Goal: Task Accomplishment & Management: Manage account settings

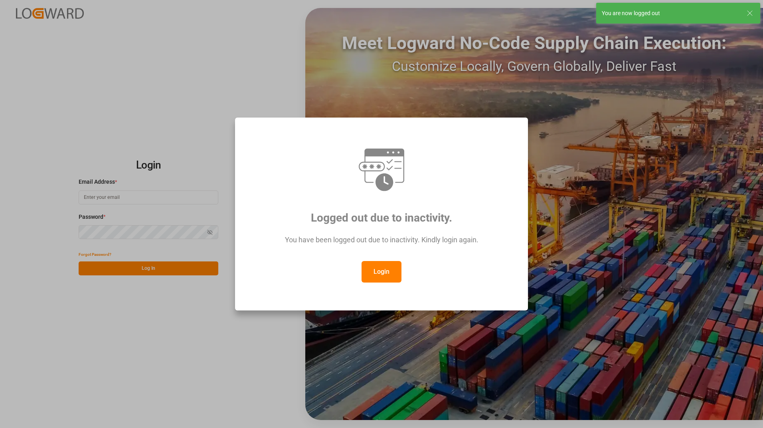
click at [751, 11] on icon at bounding box center [750, 13] width 10 height 10
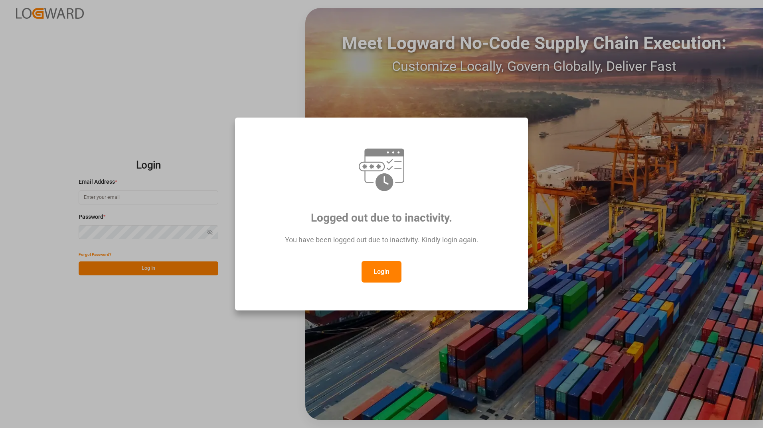
click at [388, 276] on button "Login" at bounding box center [381, 272] width 40 height 22
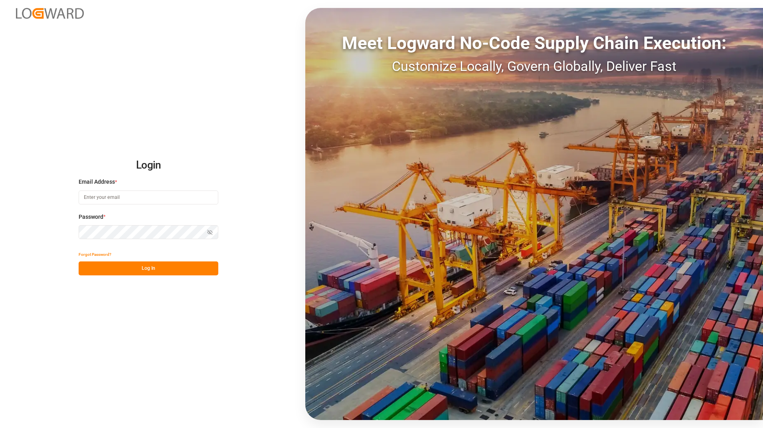
click at [108, 197] on input at bounding box center [149, 198] width 140 height 14
type input "George.Zebere@JAMIndustriesUSA.com"
click at [170, 269] on button "Log In" at bounding box center [149, 269] width 140 height 14
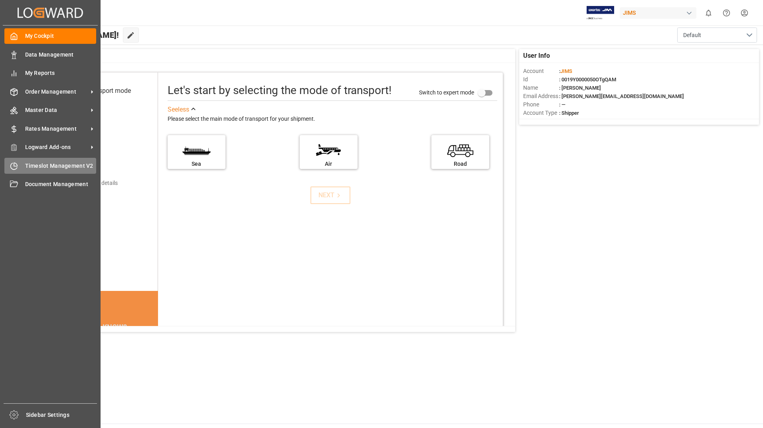
click at [67, 165] on span "Timeslot Management V2" at bounding box center [60, 166] width 71 height 8
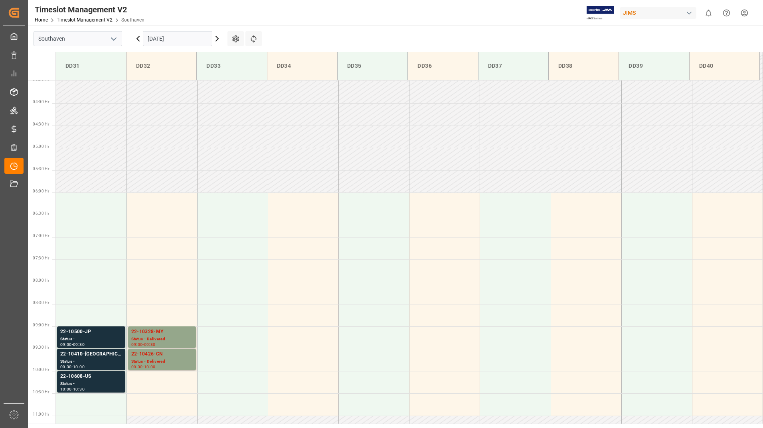
scroll to position [307, 0]
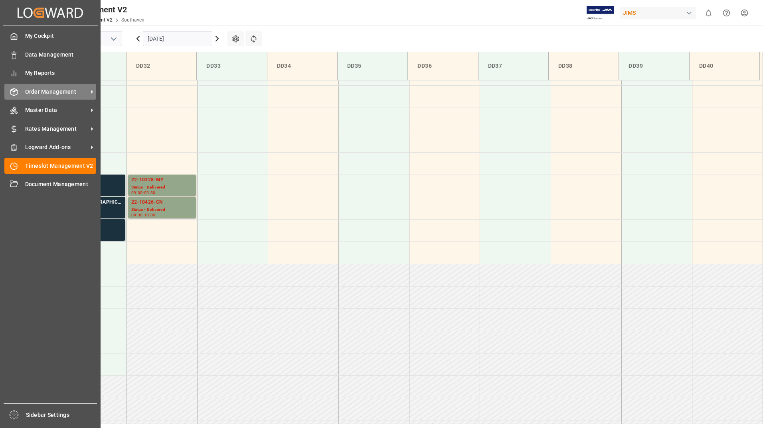
click at [45, 91] on span "Order Management" at bounding box center [56, 92] width 63 height 8
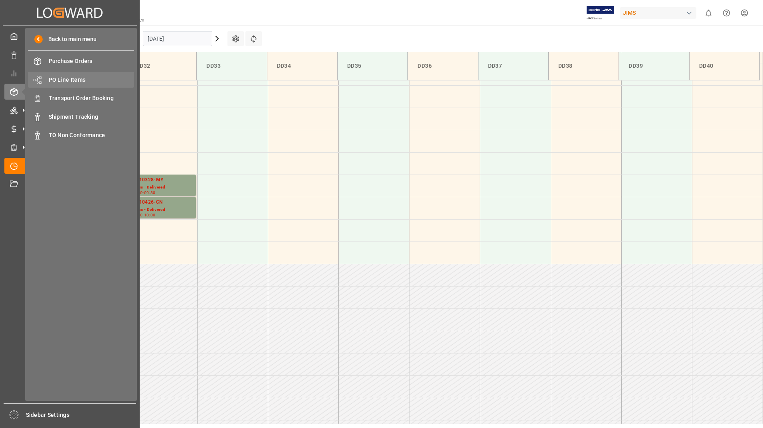
click at [72, 80] on span "PO Line Items" at bounding box center [92, 80] width 86 height 8
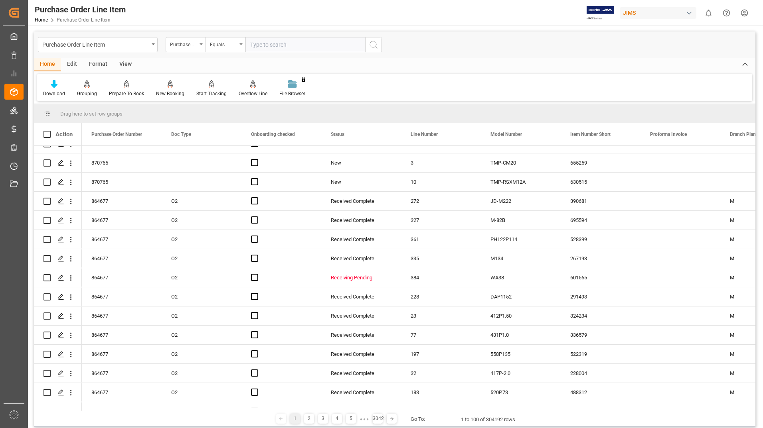
scroll to position [439, 0]
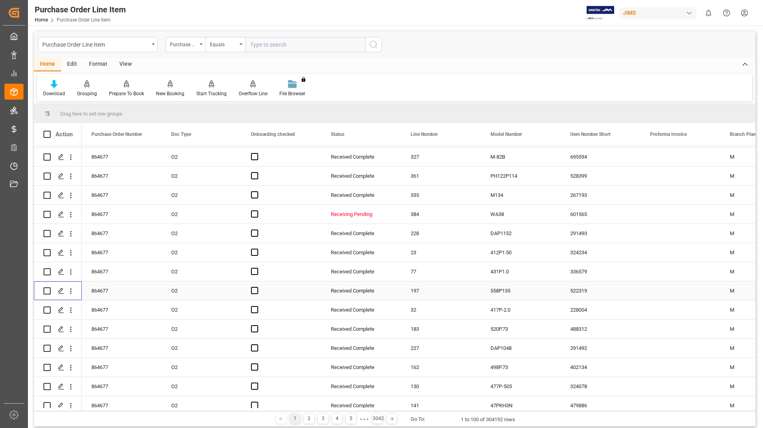
click at [47, 291] on input "Press Space to toggle row selection (unchecked)" at bounding box center [46, 291] width 7 height 7
checkbox input "true"
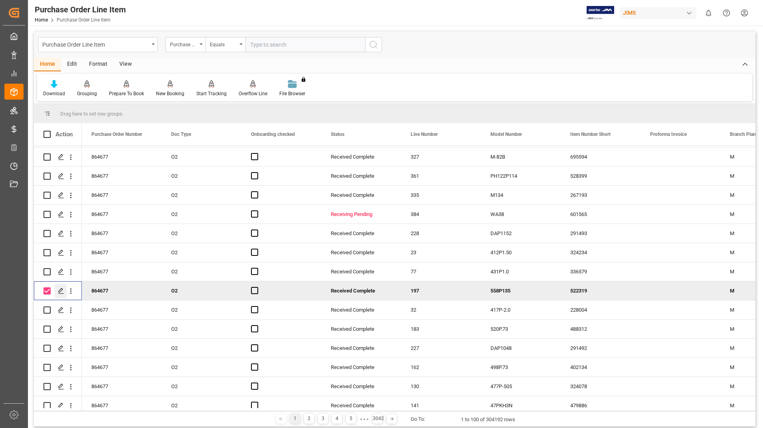
click at [60, 292] on polygon "Press SPACE to deselect this row." at bounding box center [61, 291] width 4 height 4
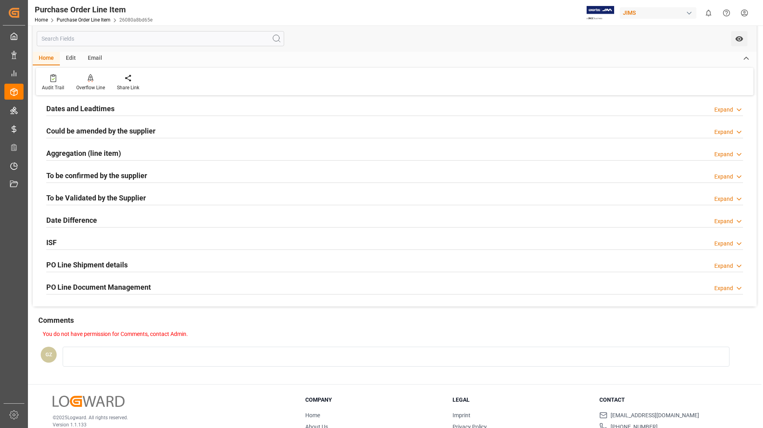
scroll to position [197, 0]
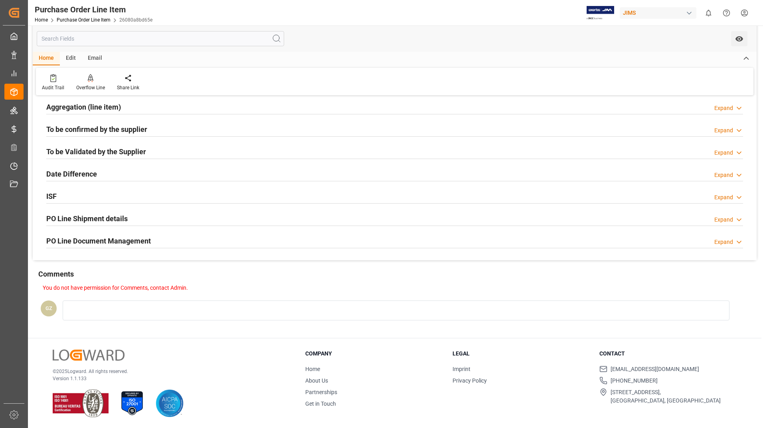
click at [98, 240] on h2 "PO Line Document Management" at bounding box center [98, 241] width 104 height 11
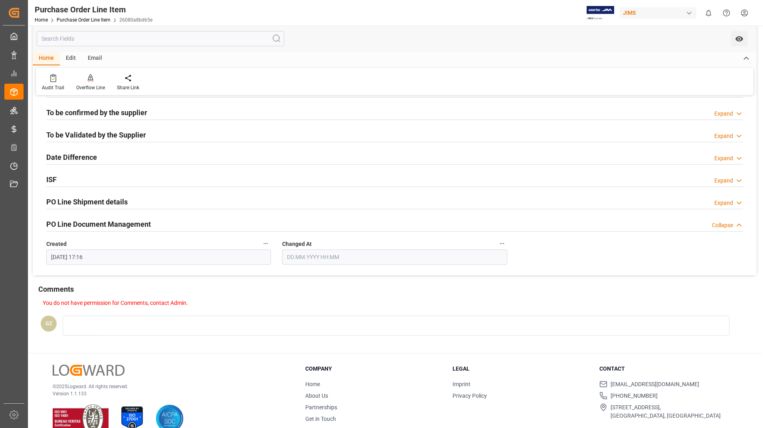
scroll to position [229, 0]
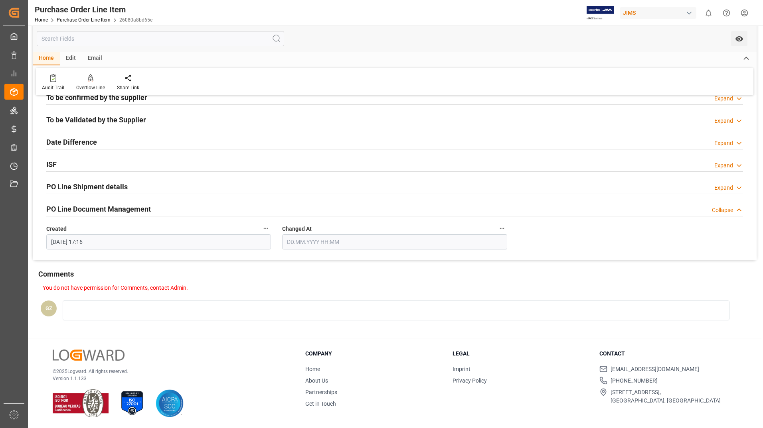
click at [501, 227] on icon "button" at bounding box center [502, 228] width 6 height 6
click at [83, 187] on div at bounding box center [381, 214] width 763 height 428
click at [83, 187] on h2 "PO Line Shipment details" at bounding box center [86, 186] width 81 height 11
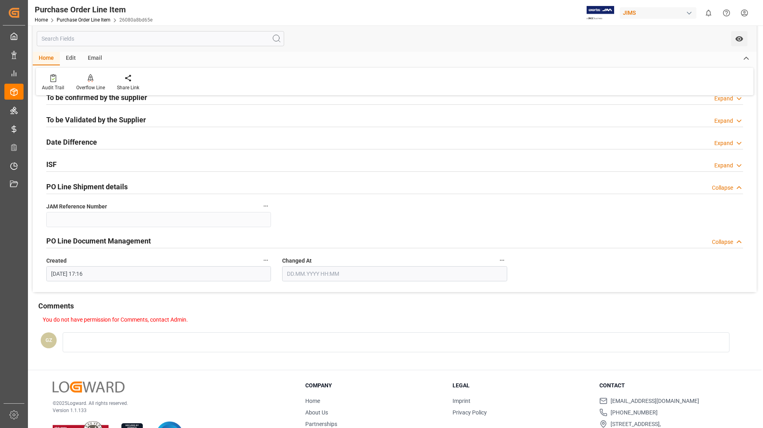
click at [85, 187] on h2 "PO Line Shipment details" at bounding box center [86, 186] width 81 height 11
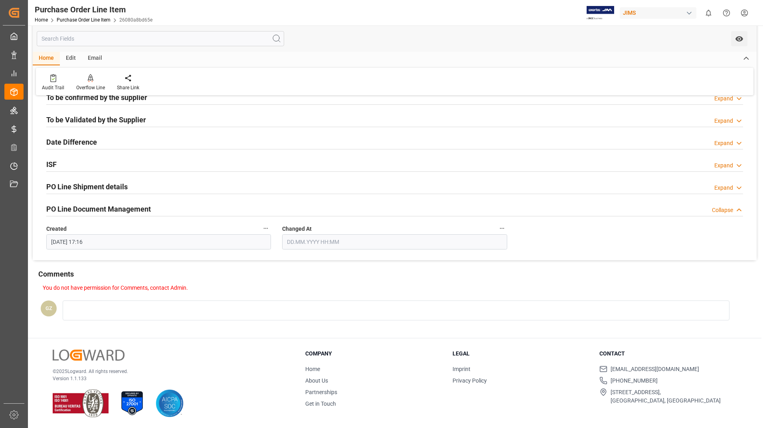
click at [93, 210] on h2 "PO Line Document Management" at bounding box center [98, 209] width 104 height 11
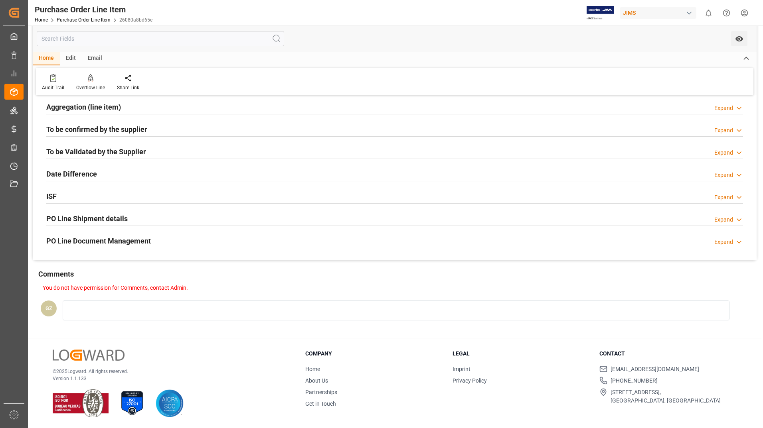
click at [641, 288] on p "You do not have permission for Comments, contact Admin." at bounding box center [394, 288] width 702 height 8
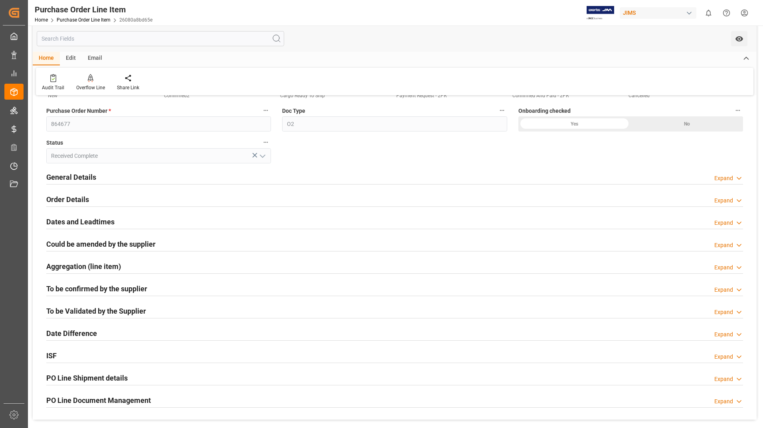
scroll to position [0, 0]
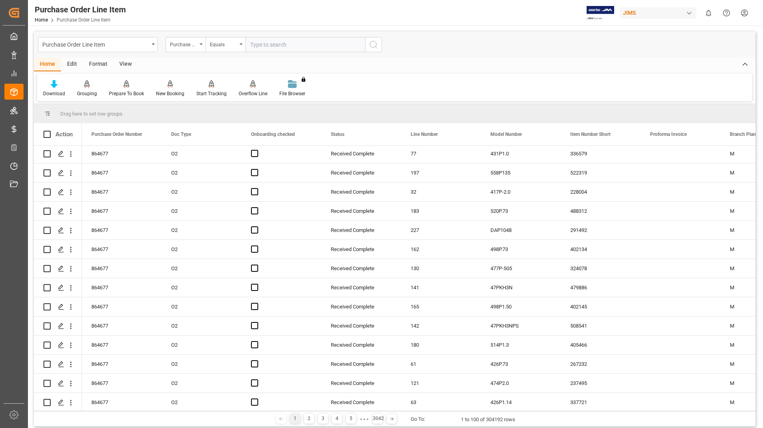
scroll to position [558, 0]
click at [47, 248] on input "Press Space to toggle row selection (unchecked)" at bounding box center [46, 247] width 7 height 7
checkbox input "true"
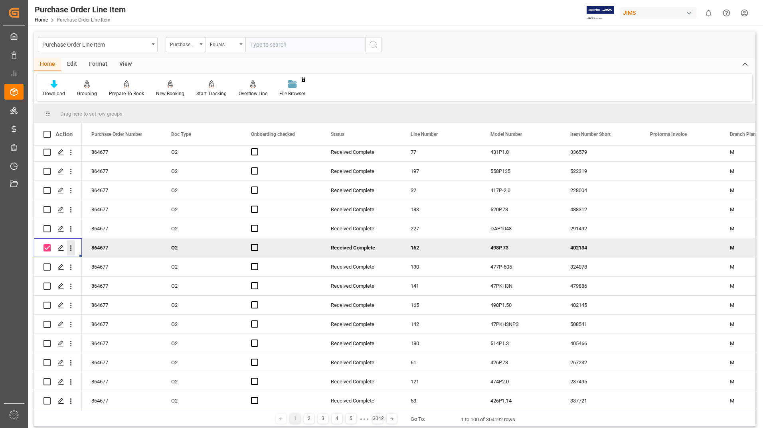
click at [71, 249] on icon "open menu" at bounding box center [71, 249] width 2 height 6
click at [77, 265] on icon "Press SPACE to deselect this row." at bounding box center [77, 265] width 6 height 6
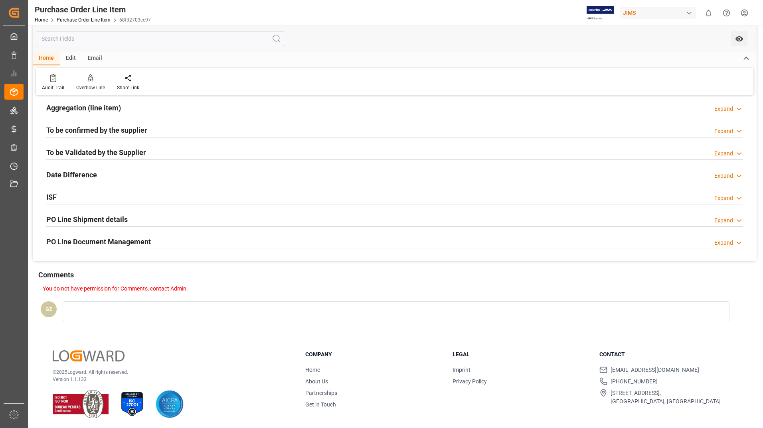
scroll to position [197, 0]
click at [122, 242] on h2 "PO Line Document Management" at bounding box center [98, 241] width 104 height 11
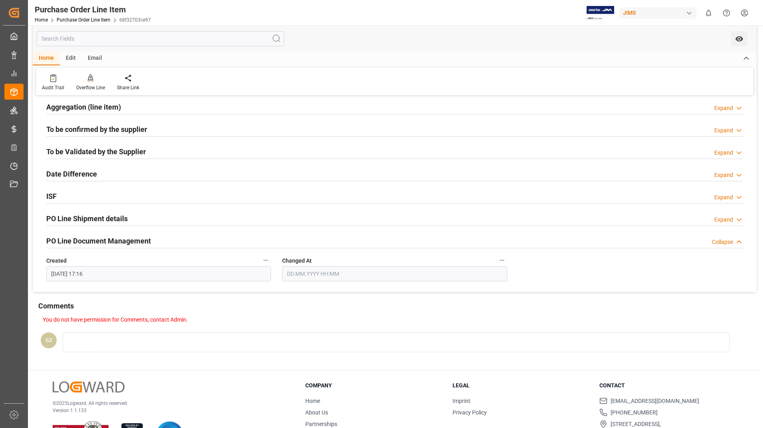
click at [120, 241] on h2 "PO Line Document Management" at bounding box center [98, 241] width 104 height 11
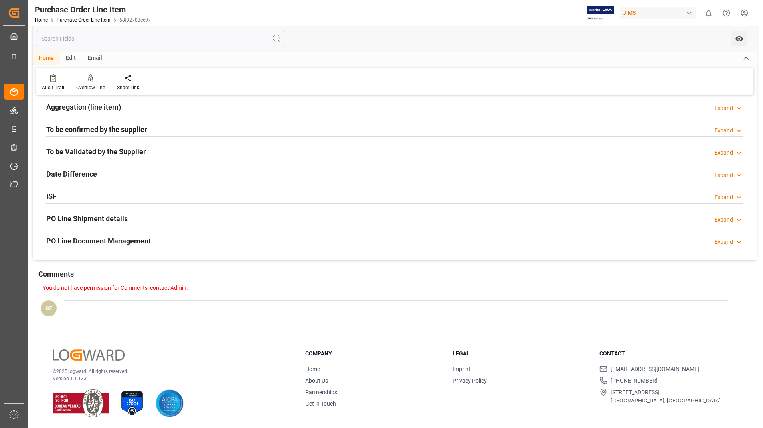
click at [118, 220] on h2 "PO Line Shipment details" at bounding box center [86, 218] width 81 height 11
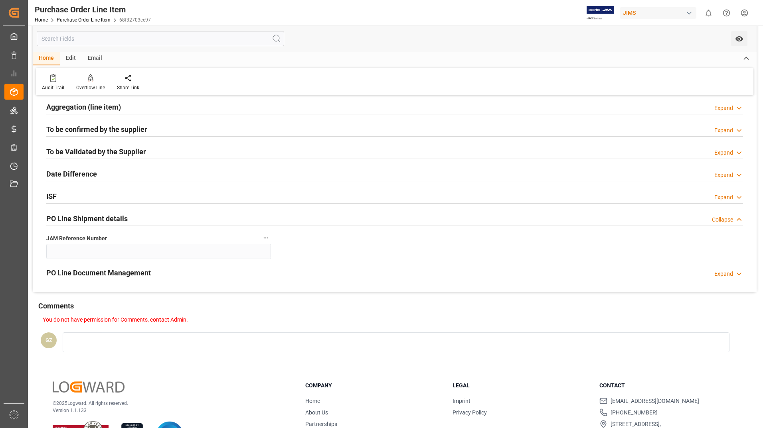
click at [118, 220] on h2 "PO Line Shipment details" at bounding box center [86, 218] width 81 height 11
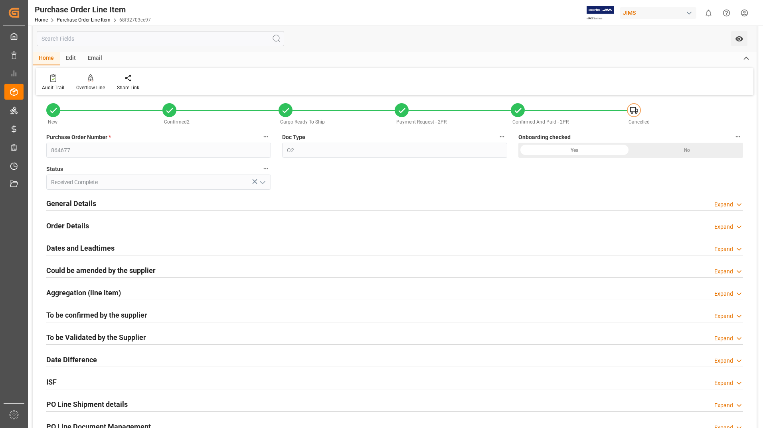
scroll to position [0, 0]
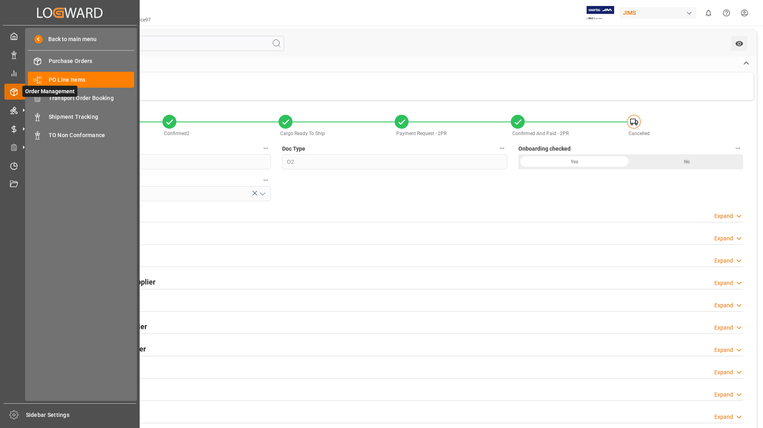
click at [14, 93] on icon at bounding box center [14, 92] width 8 height 8
click at [14, 148] on icon at bounding box center [15, 148] width 2 height 0
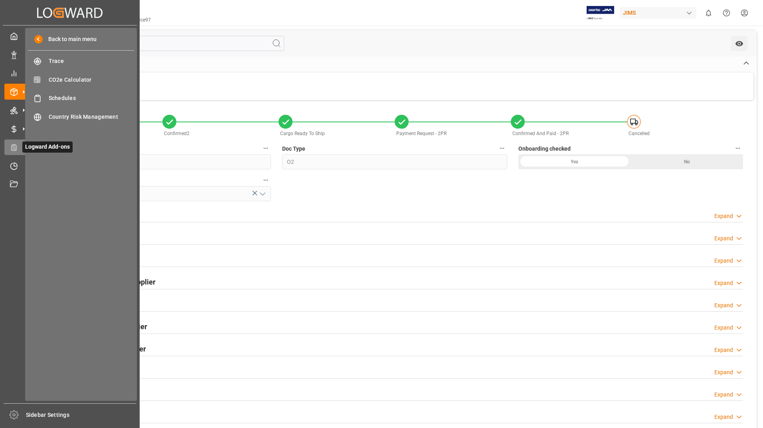
click at [49, 148] on span "Logward Add-ons" at bounding box center [47, 147] width 50 height 11
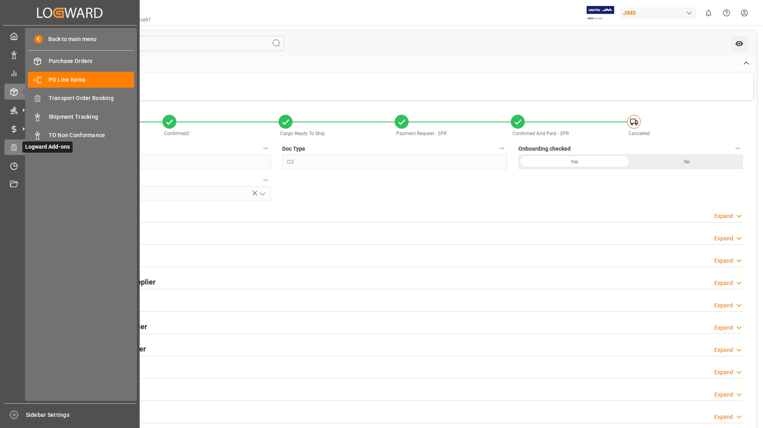
click at [37, 147] on span "Logward Add-ons" at bounding box center [47, 147] width 50 height 11
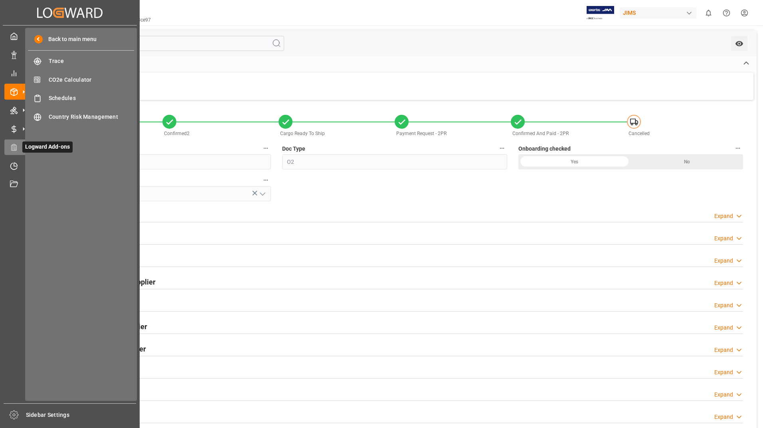
click at [42, 148] on span "Logward Add-ons" at bounding box center [47, 147] width 50 height 11
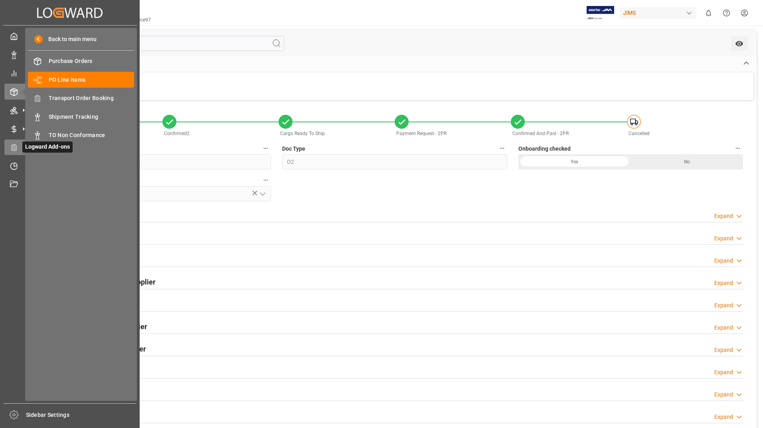
click at [52, 148] on span "Logward Add-ons" at bounding box center [47, 147] width 50 height 11
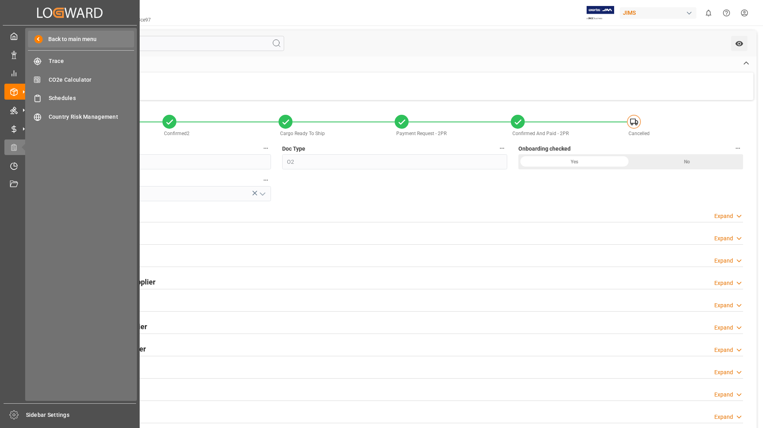
click at [75, 41] on span "Back to main menu" at bounding box center [70, 39] width 54 height 8
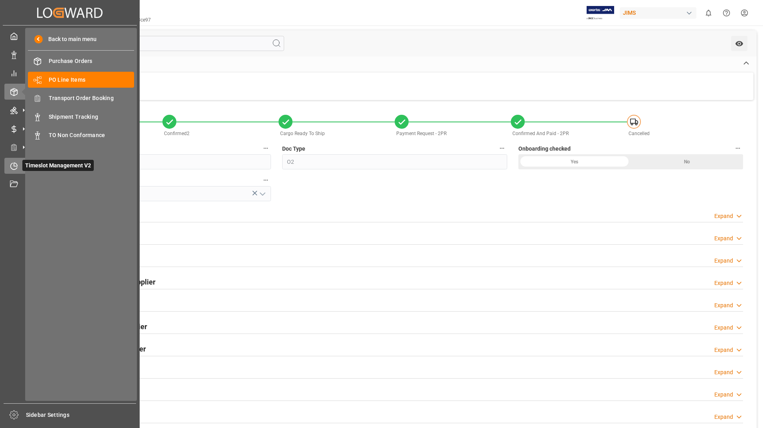
click at [51, 168] on span "Timeslot Management V2" at bounding box center [57, 165] width 71 height 11
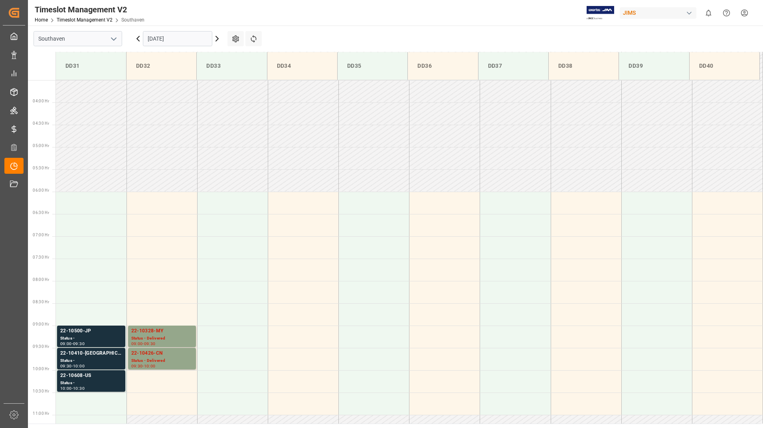
scroll to position [307, 0]
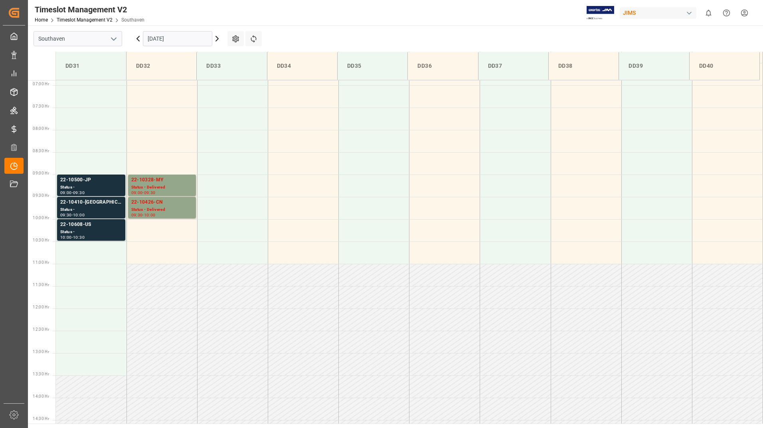
click at [216, 39] on icon at bounding box center [217, 39] width 10 height 10
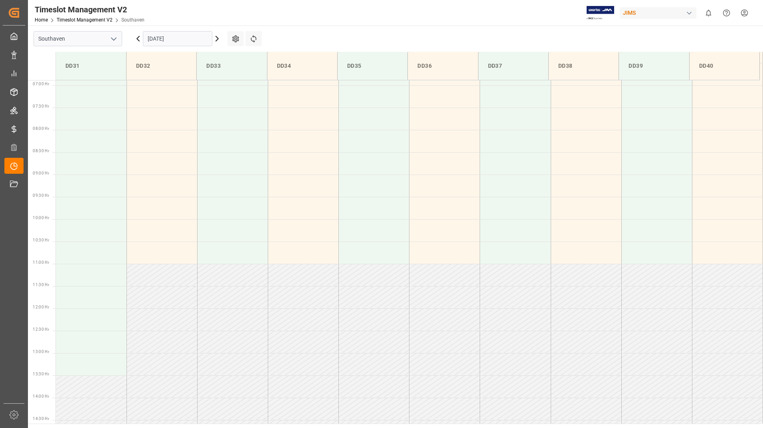
click at [217, 40] on icon at bounding box center [217, 38] width 2 height 5
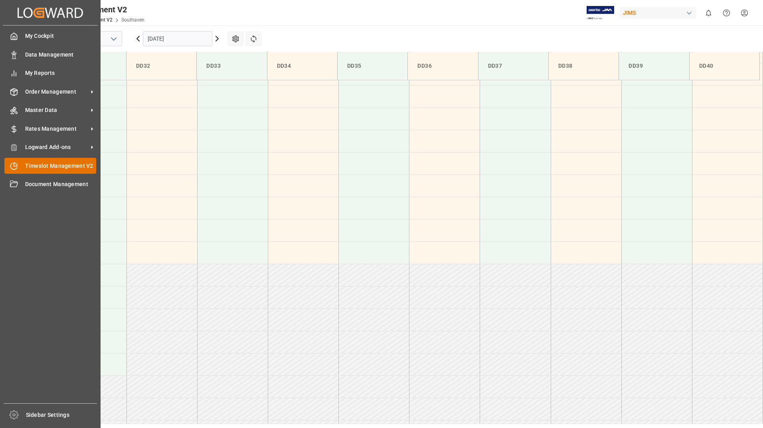
click at [14, 166] on icon at bounding box center [15, 164] width 3 height 3
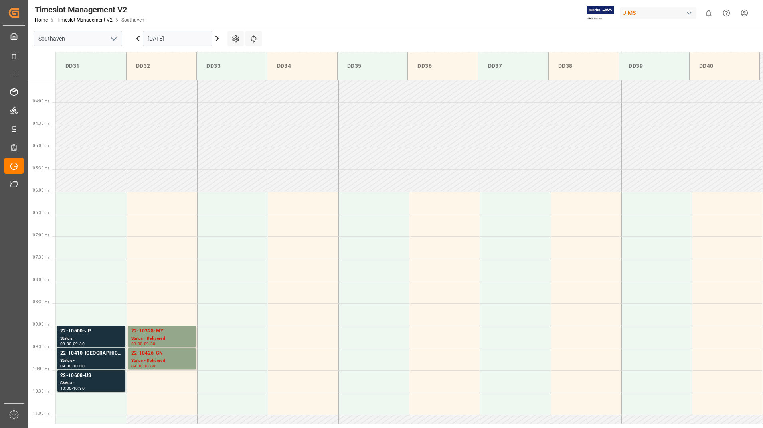
scroll to position [307, 0]
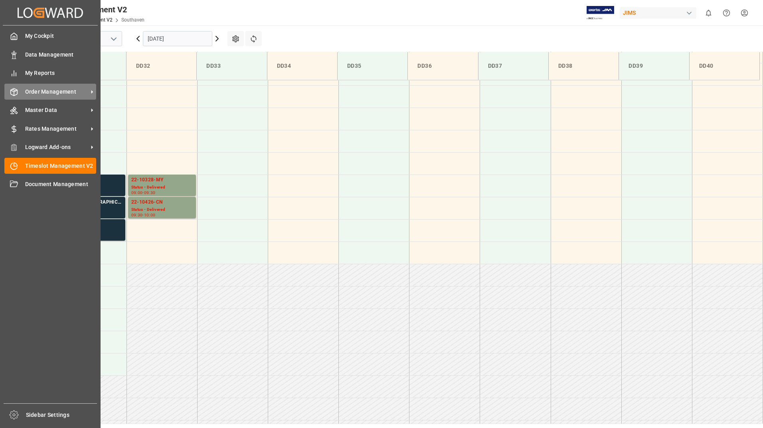
click at [54, 93] on span "Order Management" at bounding box center [56, 92] width 63 height 8
click at [39, 93] on span "Order Management" at bounding box center [56, 92] width 63 height 8
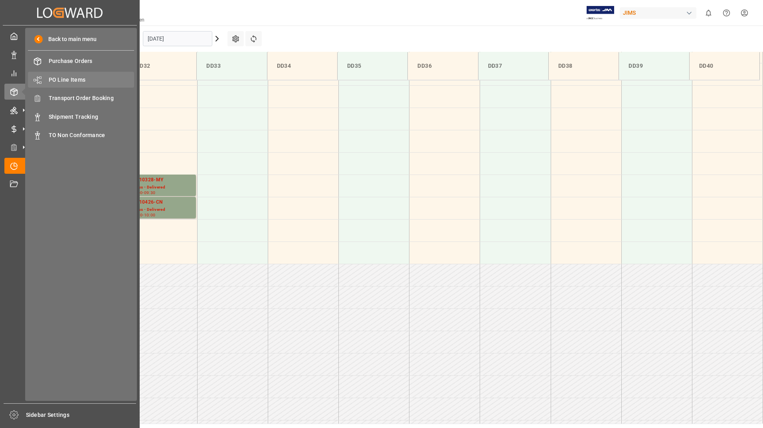
click at [74, 79] on span "PO Line Items" at bounding box center [92, 80] width 86 height 8
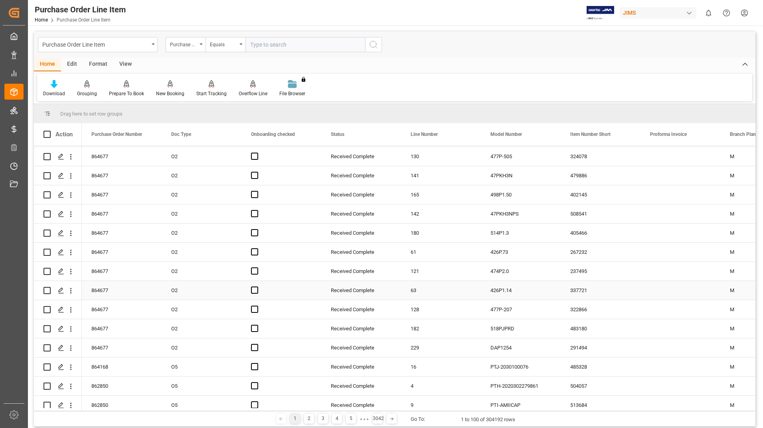
scroll to position [718, 0]
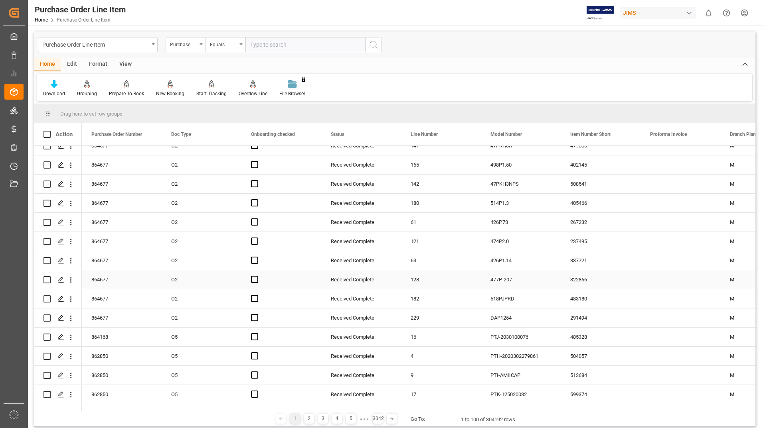
click at [46, 281] on input "Press Space to toggle row selection (unchecked)" at bounding box center [46, 279] width 7 height 7
checkbox input "true"
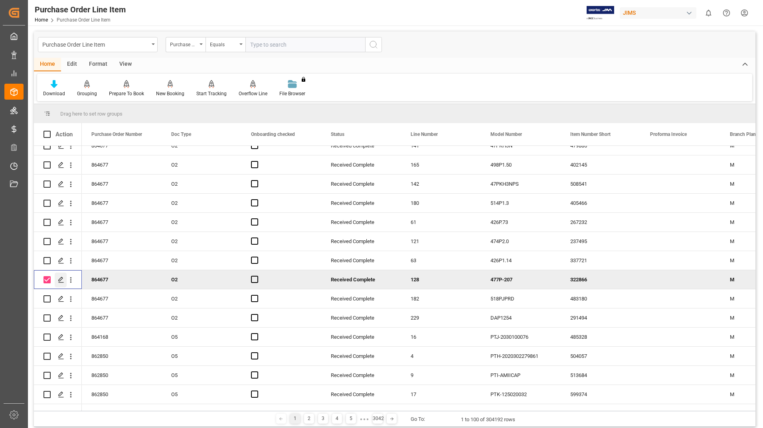
click at [61, 279] on icon "Press SPACE to deselect this row." at bounding box center [61, 280] width 6 height 6
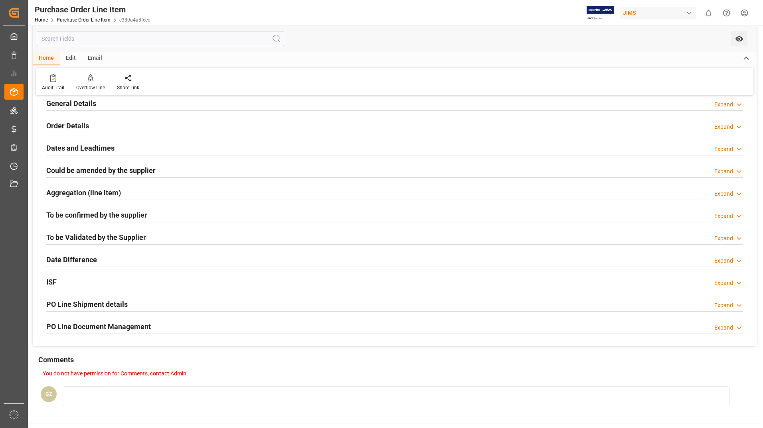
scroll to position [120, 0]
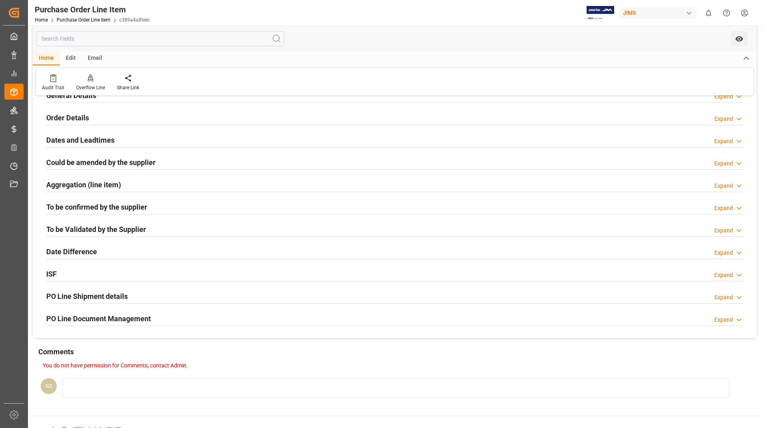
click at [114, 318] on h2 "PO Line Document Management" at bounding box center [98, 318] width 104 height 11
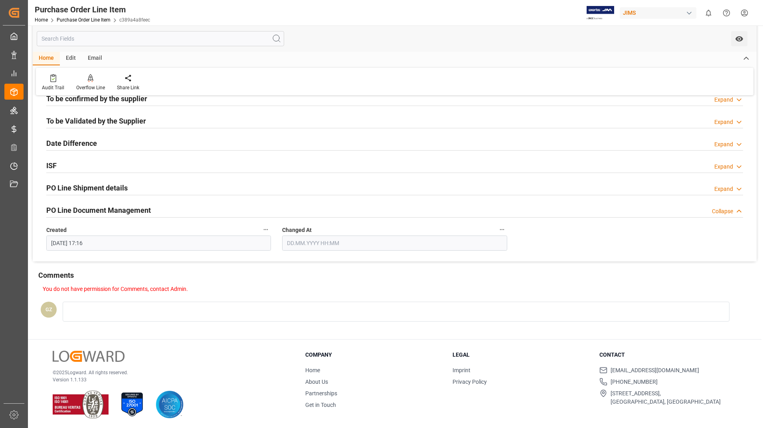
scroll to position [229, 0]
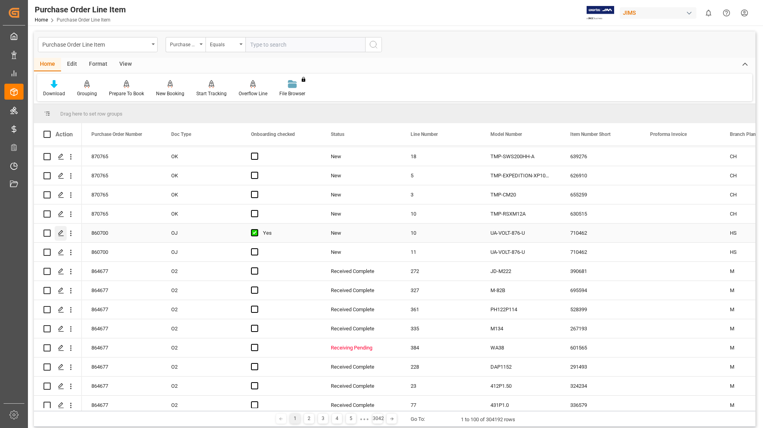
scroll to position [479, 0]
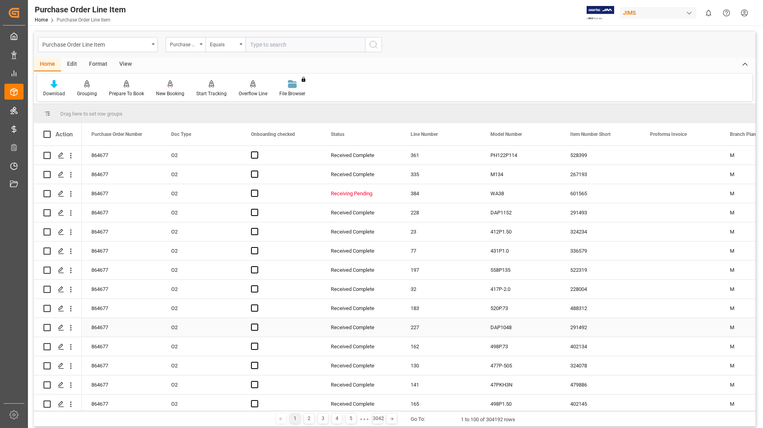
click at [48, 329] on input "Press Space to toggle row selection (unchecked)" at bounding box center [46, 327] width 7 height 7
checkbox input "true"
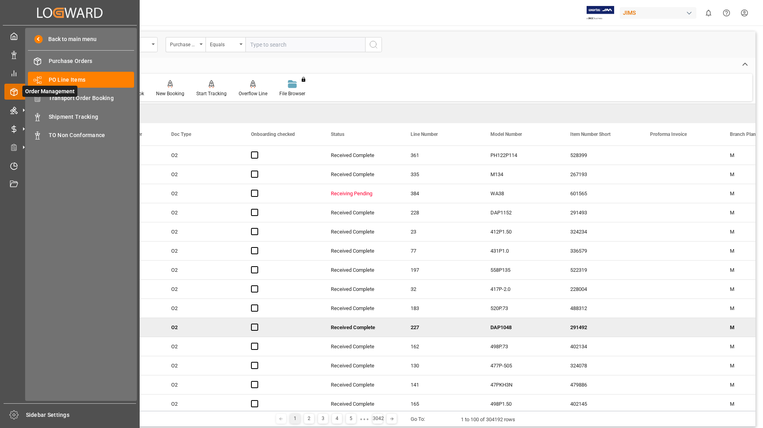
click at [16, 93] on icon at bounding box center [23, 91] width 17 height 17
click at [54, 82] on span "PO Line Items" at bounding box center [92, 80] width 86 height 8
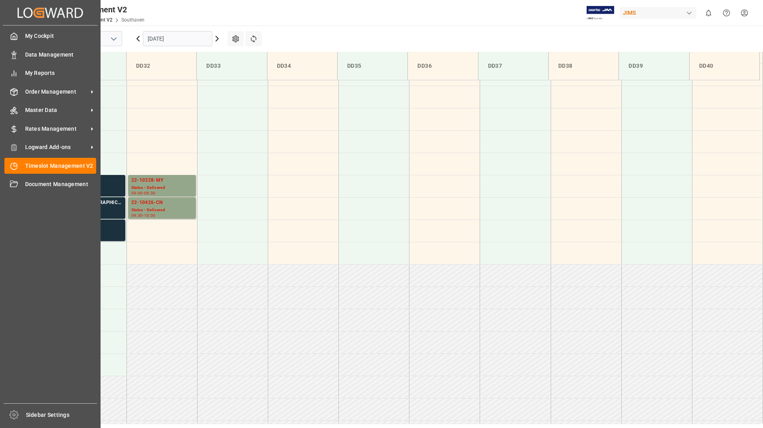
scroll to position [307, 0]
click at [35, 92] on span "Order Management" at bounding box center [56, 92] width 63 height 8
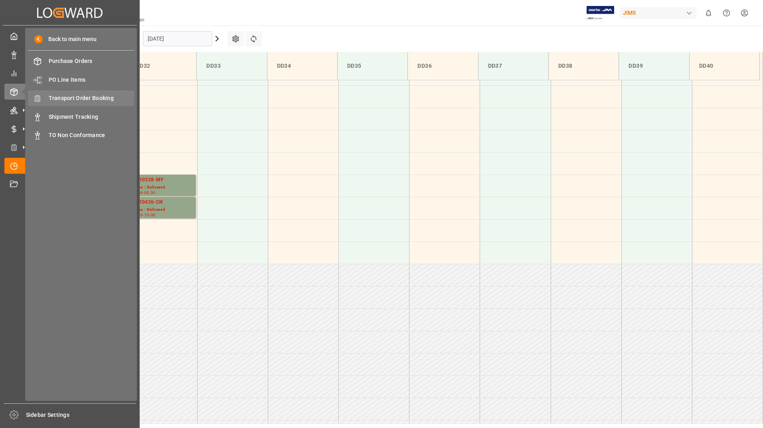
click at [88, 100] on span "Transport Order Booking" at bounding box center [92, 98] width 86 height 8
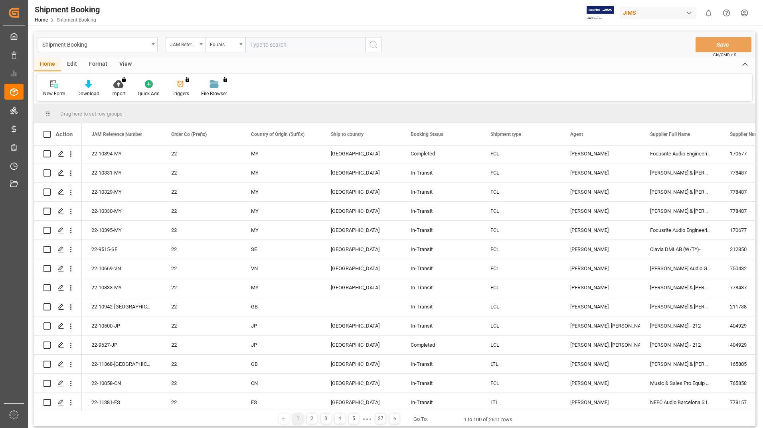
scroll to position [239, 0]
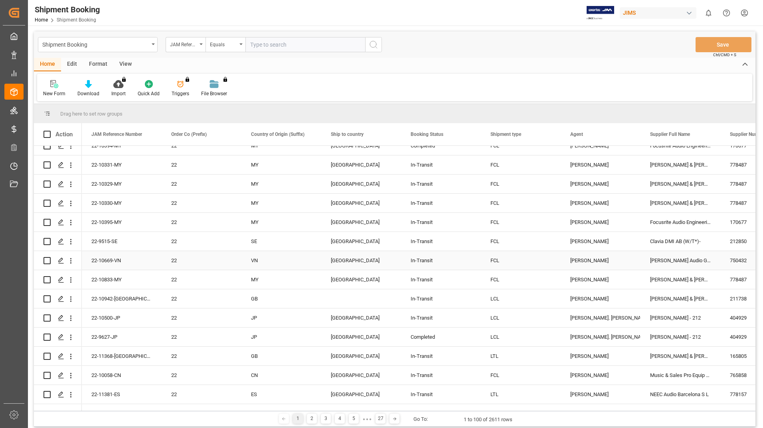
click at [47, 260] on input "Press Space to toggle row selection (unchecked)" at bounding box center [46, 260] width 7 height 7
checkbox input "true"
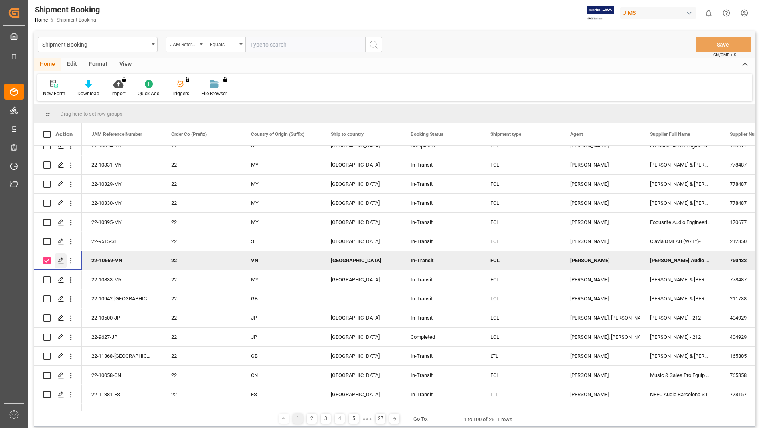
click at [61, 260] on icon "Press SPACE to deselect this row." at bounding box center [61, 261] width 6 height 6
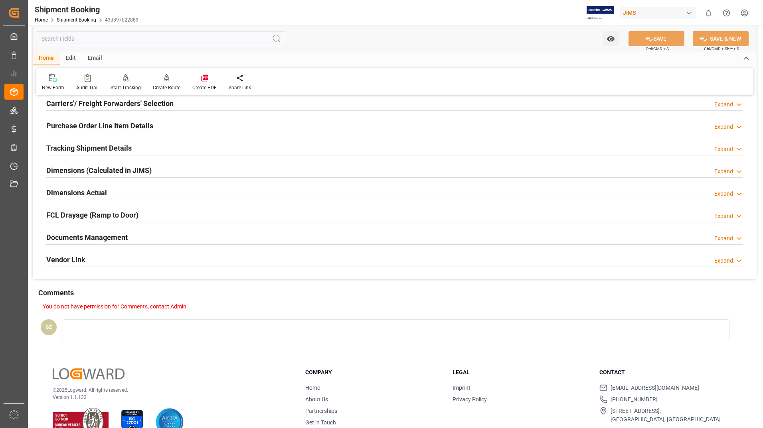
scroll to position [134, 0]
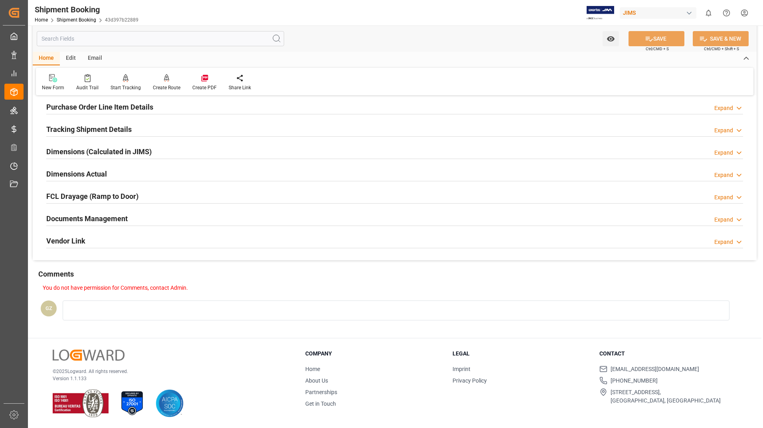
click at [103, 220] on h2 "Documents Management" at bounding box center [86, 218] width 81 height 11
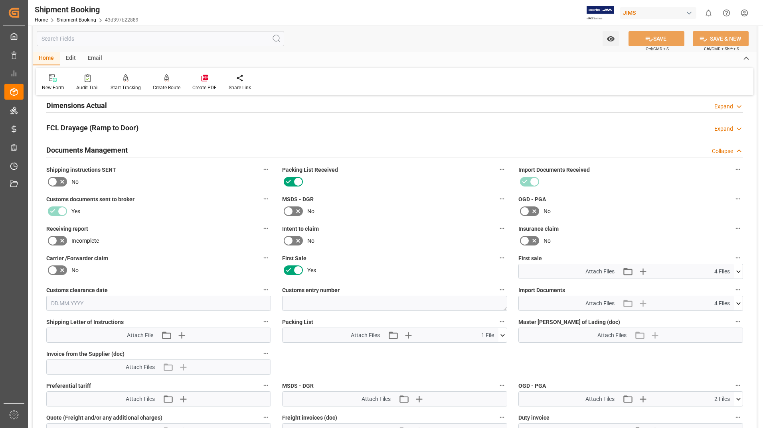
scroll to position [253, 0]
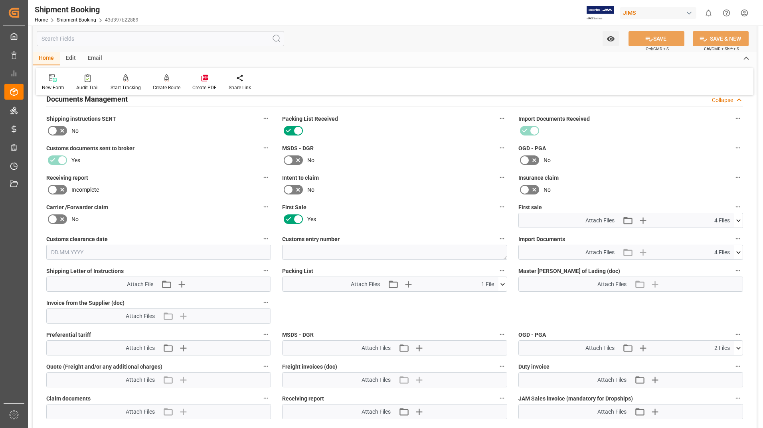
click at [500, 284] on icon at bounding box center [502, 284] width 8 height 8
click at [499, 299] on icon at bounding box center [498, 299] width 8 height 8
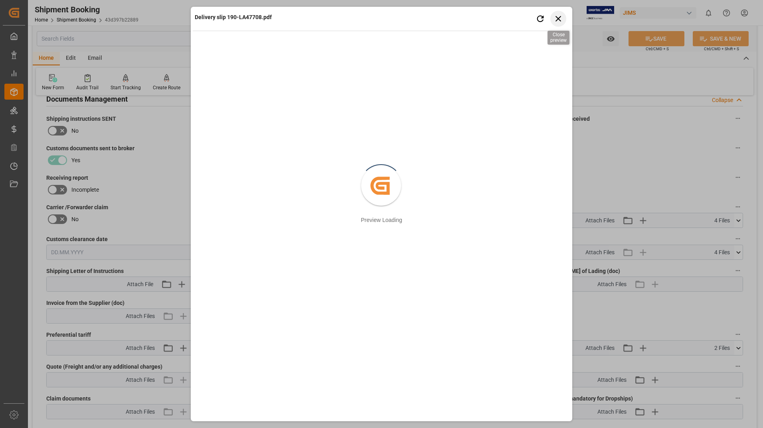
click at [559, 20] on icon "button" at bounding box center [558, 19] width 6 height 6
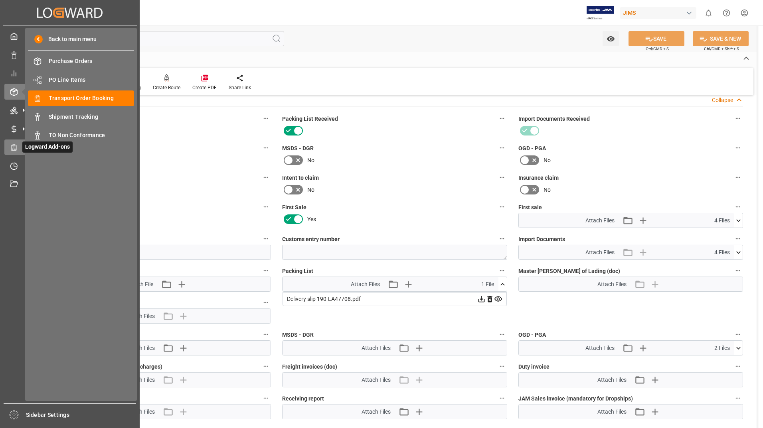
click at [16, 147] on icon at bounding box center [13, 147] width 5 height 6
click at [41, 148] on span "Logward Add-ons" at bounding box center [47, 147] width 50 height 11
click at [15, 146] on icon at bounding box center [14, 148] width 8 height 8
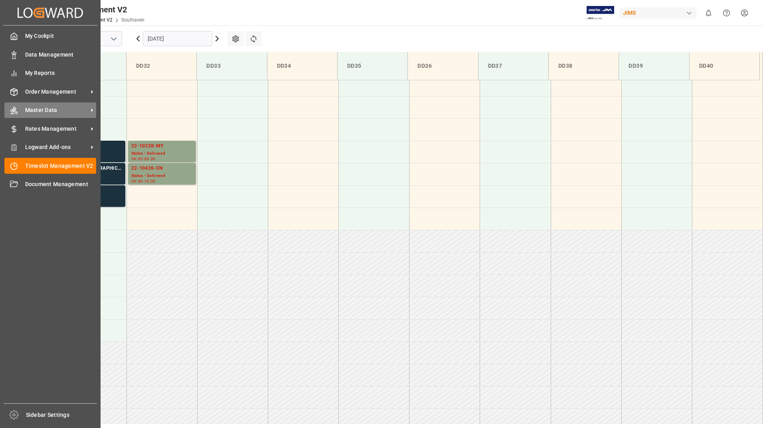
scroll to position [352, 0]
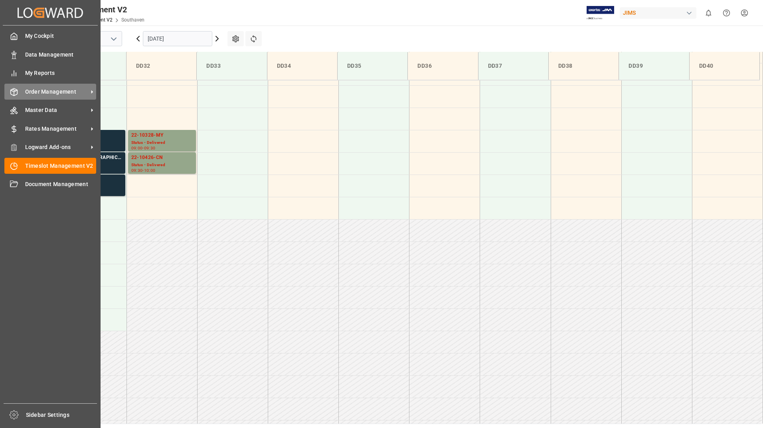
click at [47, 93] on span "Order Management" at bounding box center [56, 92] width 63 height 8
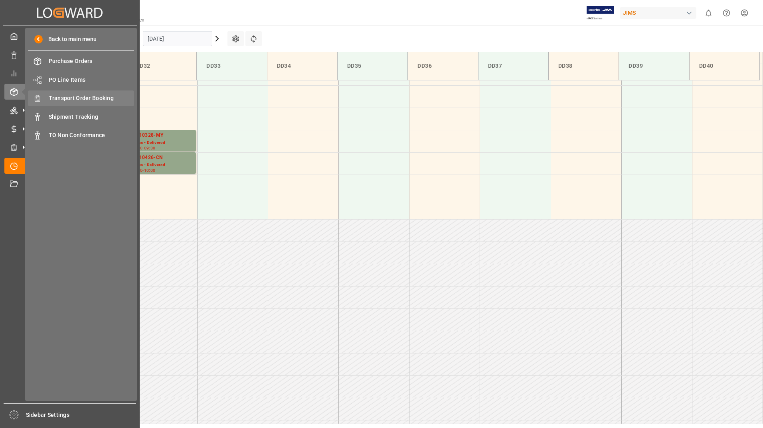
click at [87, 102] on span "Transport Order Booking" at bounding box center [92, 98] width 86 height 8
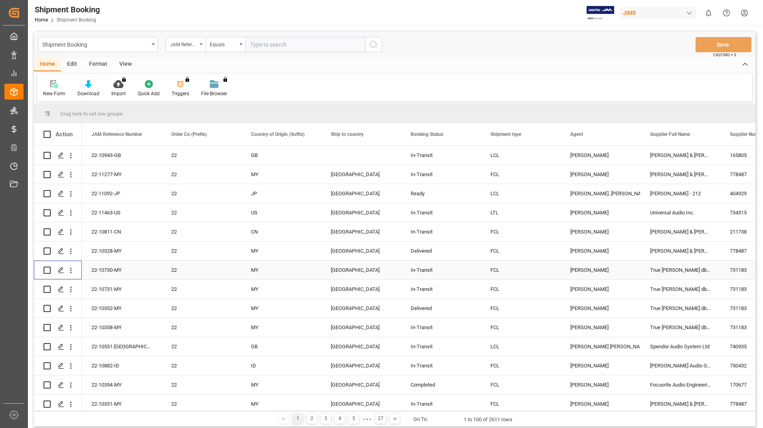
click at [46, 271] on input "Press Space to toggle row selection (unchecked)" at bounding box center [46, 270] width 7 height 7
checkbox input "true"
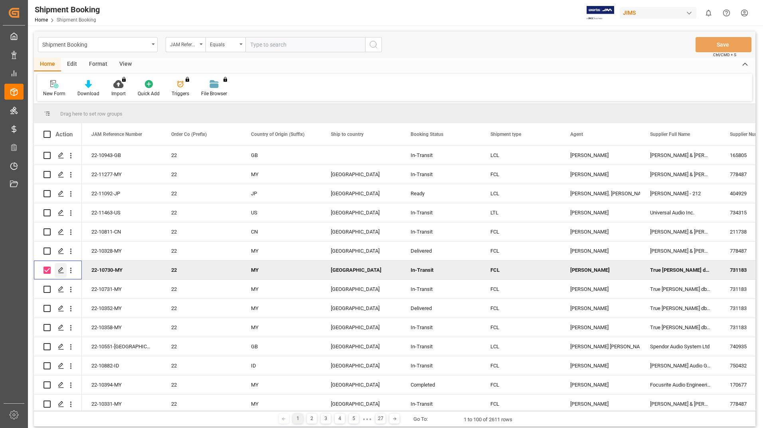
click at [61, 271] on icon "Press SPACE to deselect this row." at bounding box center [61, 270] width 6 height 6
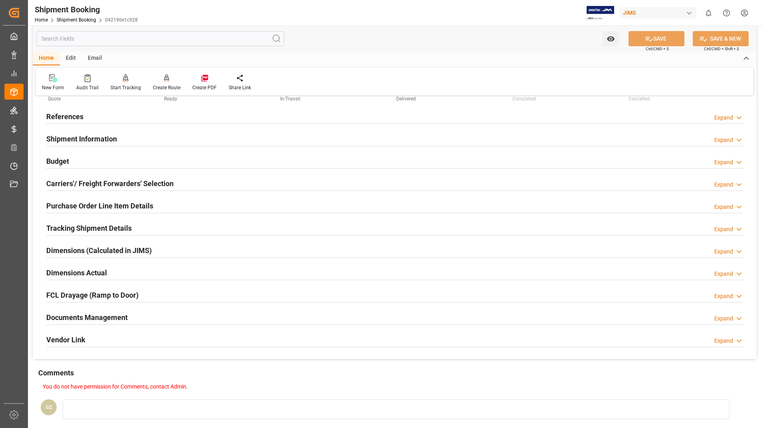
scroll to position [134, 0]
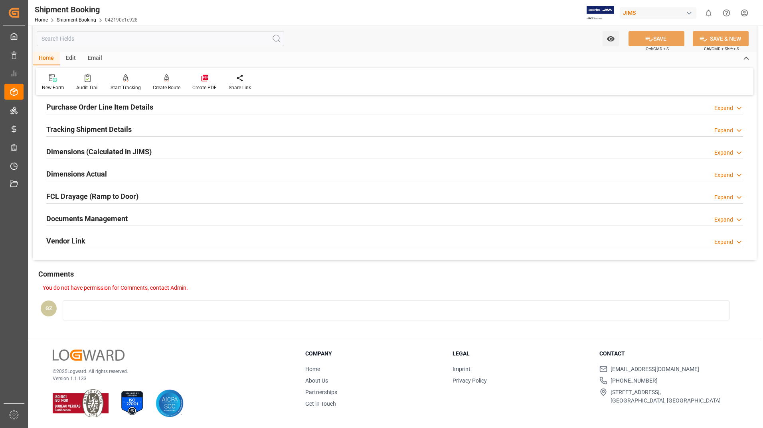
click at [96, 219] on h2 "Documents Management" at bounding box center [86, 218] width 81 height 11
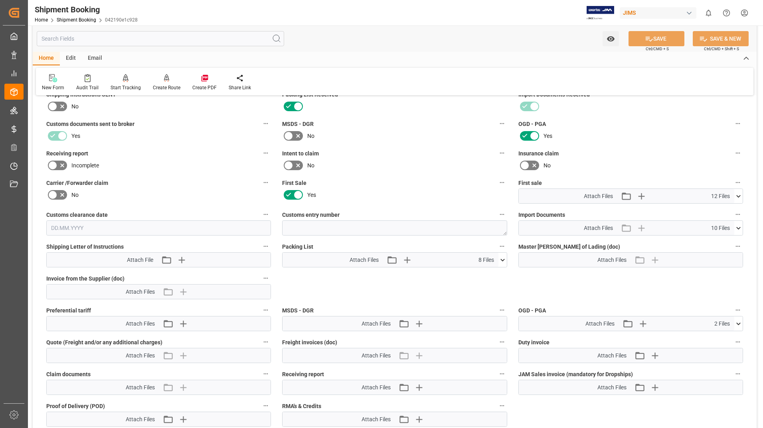
scroll to position [293, 0]
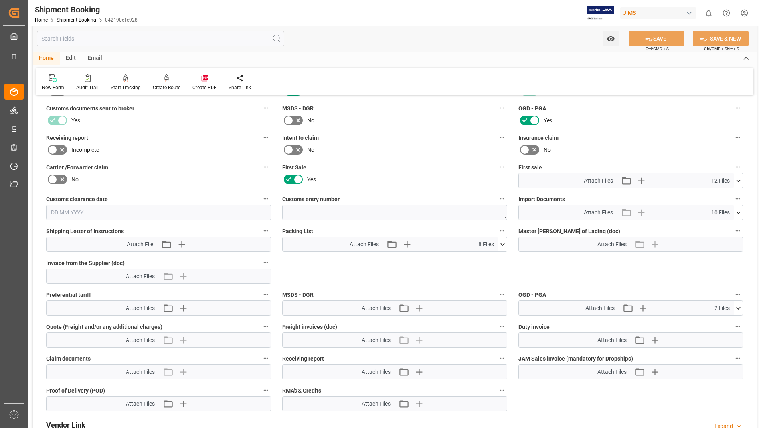
click at [503, 244] on icon at bounding box center [502, 244] width 4 height 2
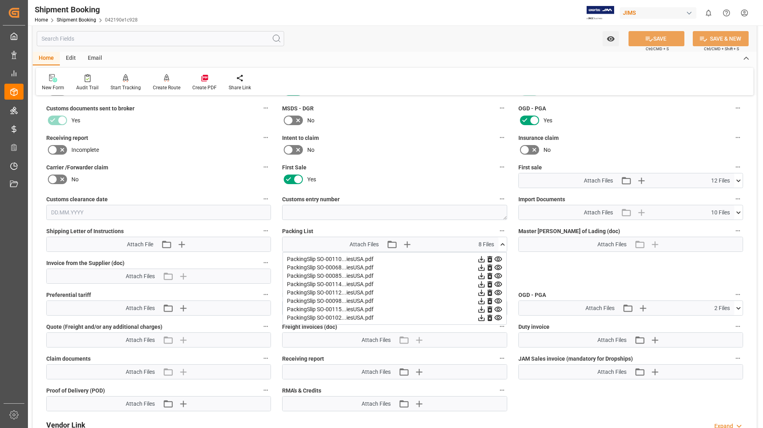
click at [497, 258] on icon at bounding box center [498, 259] width 8 height 5
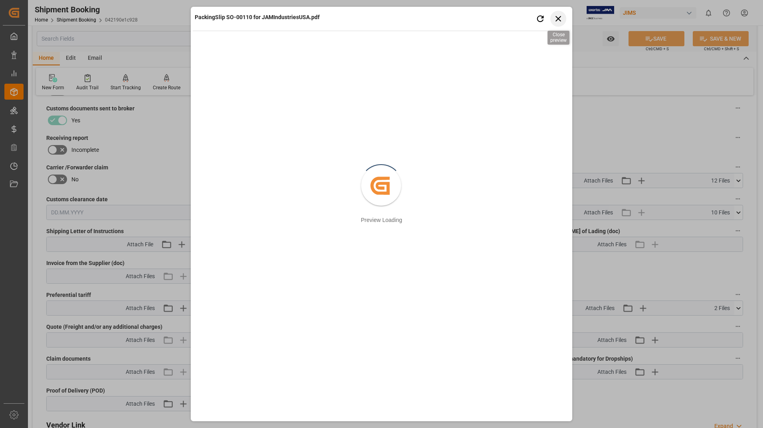
click at [560, 17] on icon "button" at bounding box center [558, 19] width 6 height 6
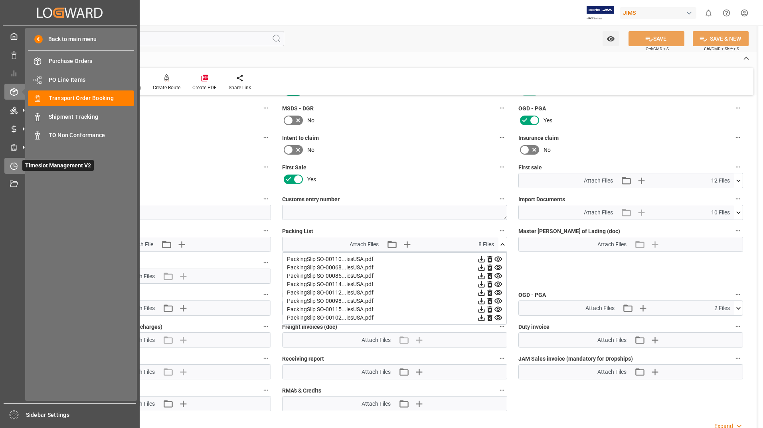
click at [51, 168] on span "Timeslot Management V2" at bounding box center [57, 165] width 71 height 11
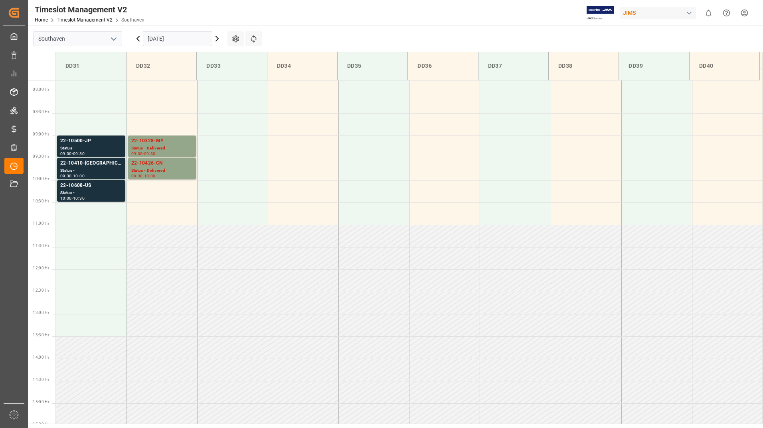
scroll to position [352, 0]
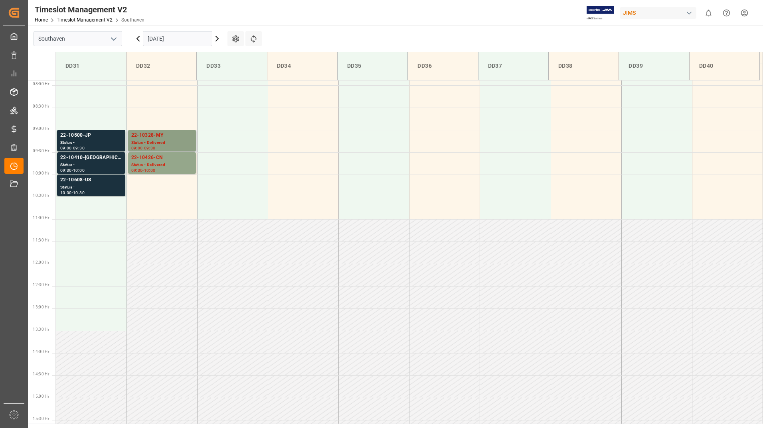
click at [175, 141] on div "Status - Delivered" at bounding box center [161, 143] width 61 height 7
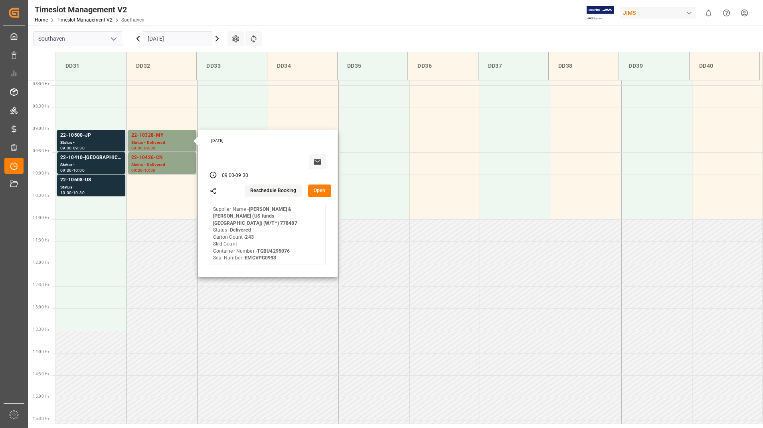
click at [320, 193] on button "Open" at bounding box center [319, 191] width 23 height 13
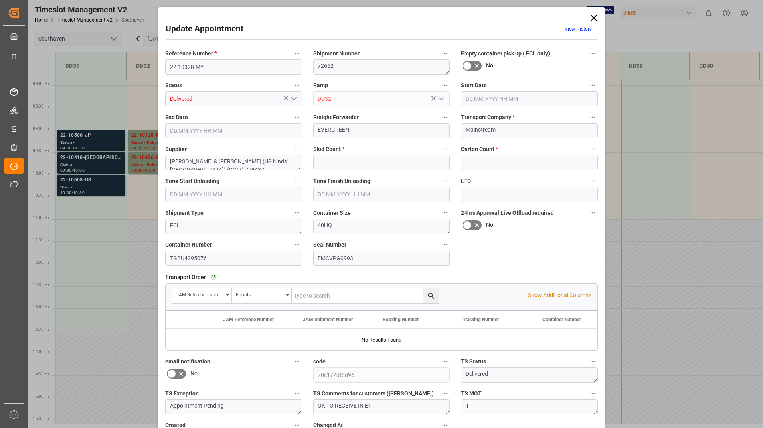
type input "0"
type input "243"
type input "[DATE] 09:00"
type input "[DATE] 09:30"
type input "[DATE] 19:47"
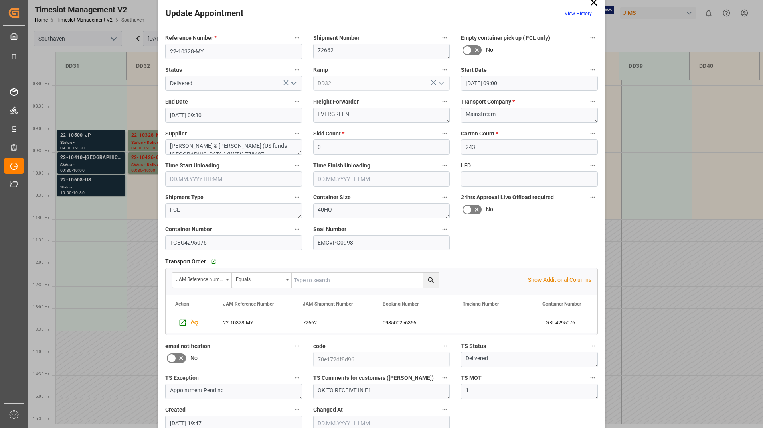
scroll to position [0, 0]
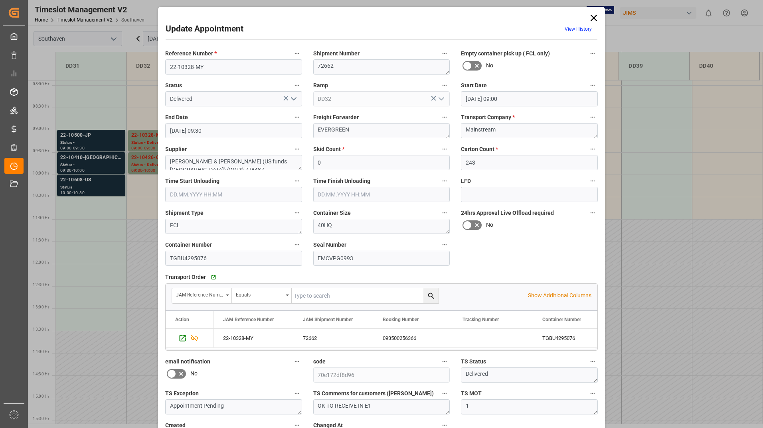
click at [593, 17] on icon at bounding box center [593, 18] width 6 height 6
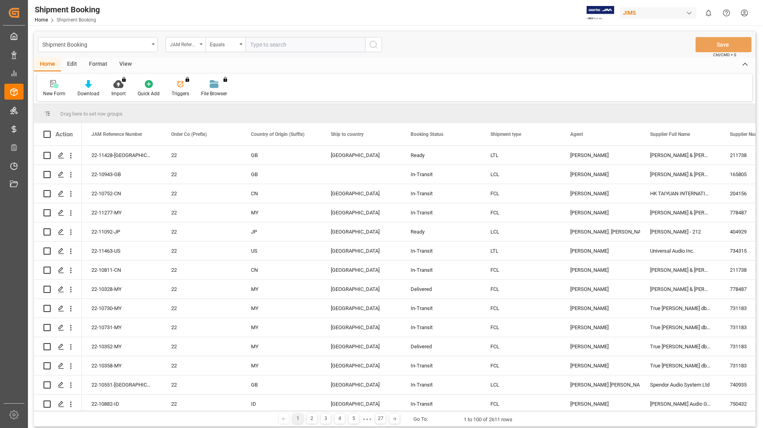
click at [200, 43] on icon "open menu" at bounding box center [200, 44] width 3 height 2
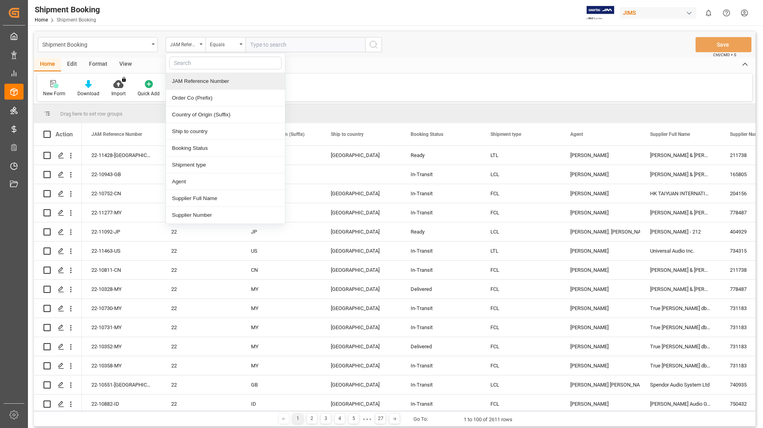
click at [206, 81] on div "JAM Reference Number" at bounding box center [225, 81] width 119 height 17
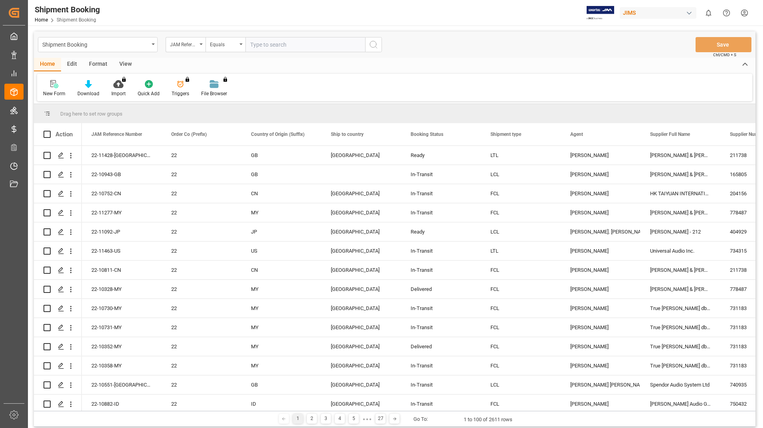
click at [318, 84] on div "New Form Download Import You don't have permission for this feature. Contact ad…" at bounding box center [394, 88] width 715 height 28
click at [286, 45] on input "text" at bounding box center [305, 44] width 120 height 15
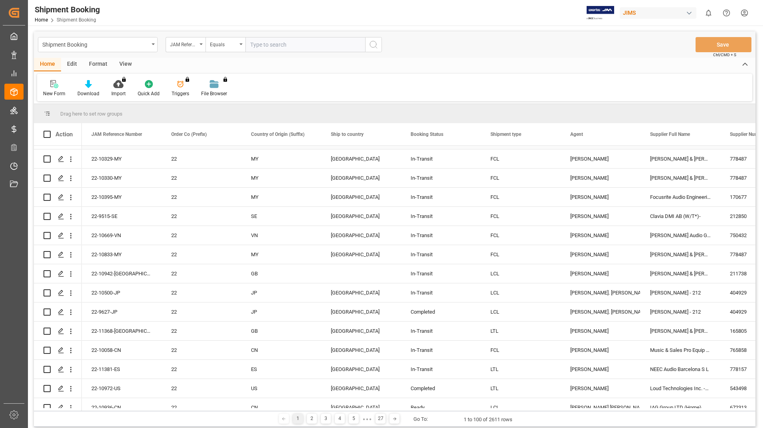
scroll to position [319, 0]
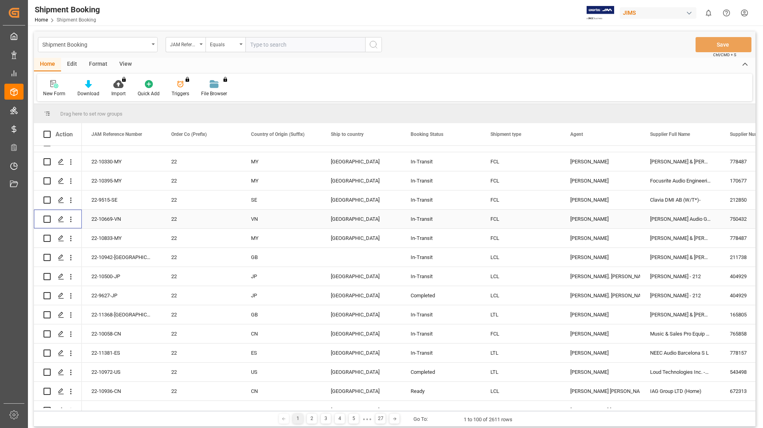
click at [46, 219] on input "Press Space to toggle row selection (unchecked)" at bounding box center [46, 219] width 7 height 7
checkbox input "true"
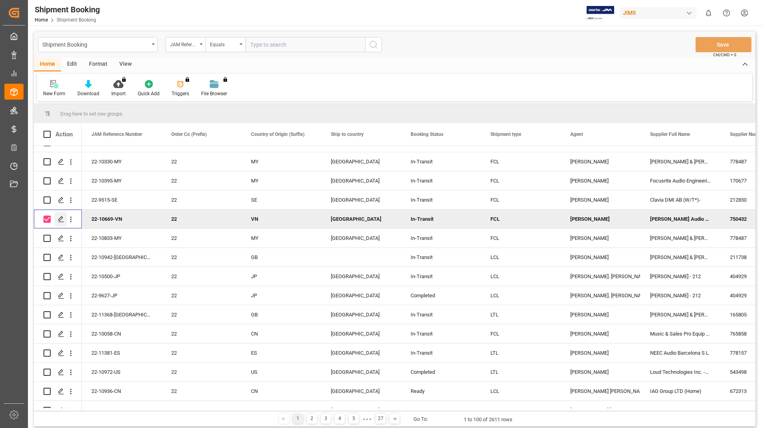
click at [60, 219] on icon "Press SPACE to deselect this row." at bounding box center [61, 219] width 6 height 6
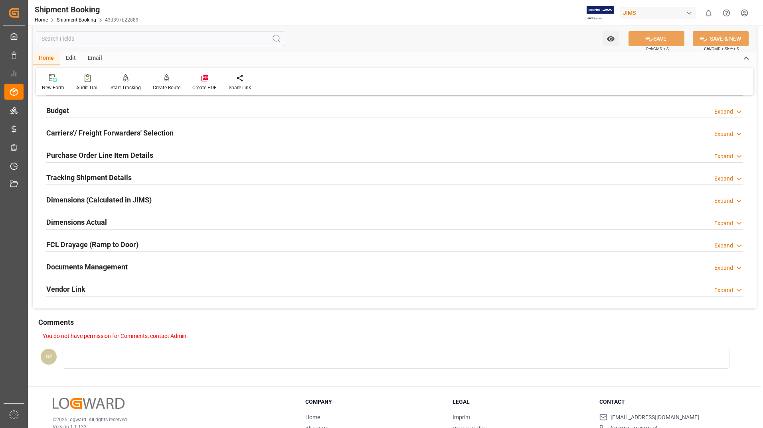
scroll to position [120, 0]
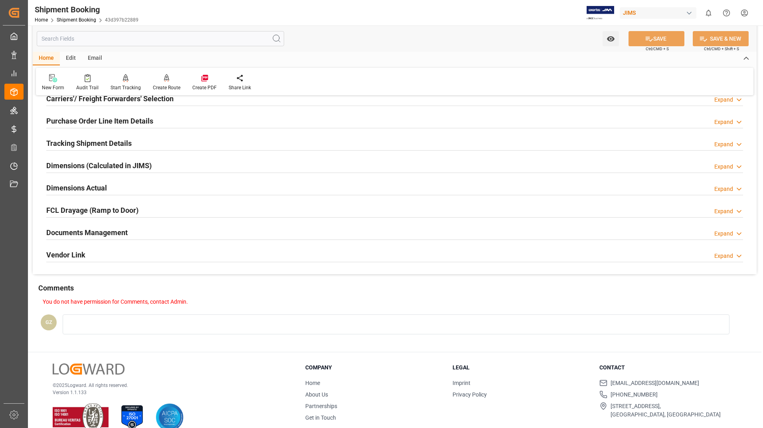
click at [104, 233] on h2 "Documents Management" at bounding box center [86, 232] width 81 height 11
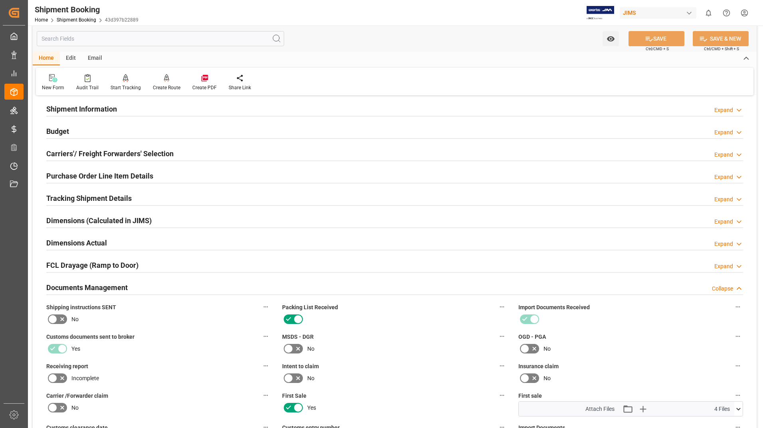
scroll to position [40, 0]
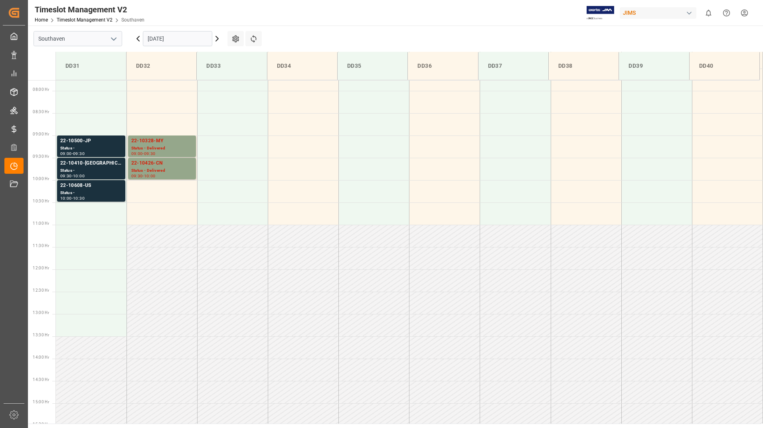
scroll to position [352, 0]
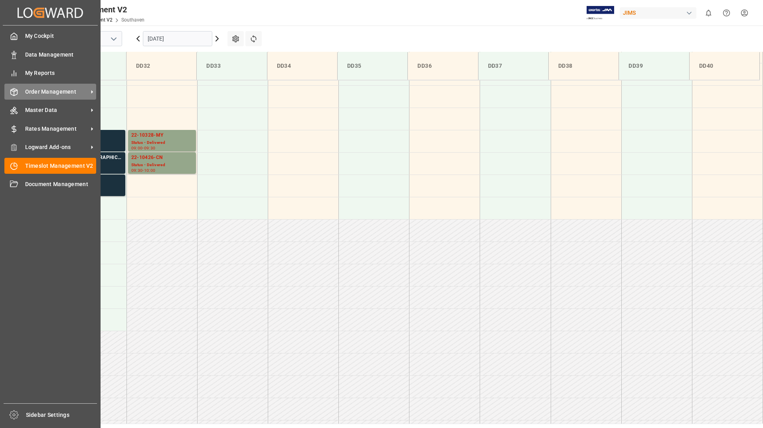
click at [45, 92] on span "Order Management" at bounding box center [56, 92] width 63 height 8
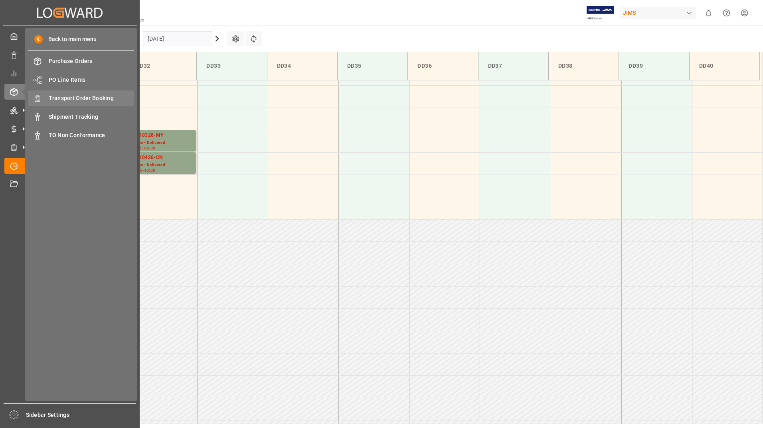
click at [83, 99] on span "Transport Order Booking" at bounding box center [92, 98] width 86 height 8
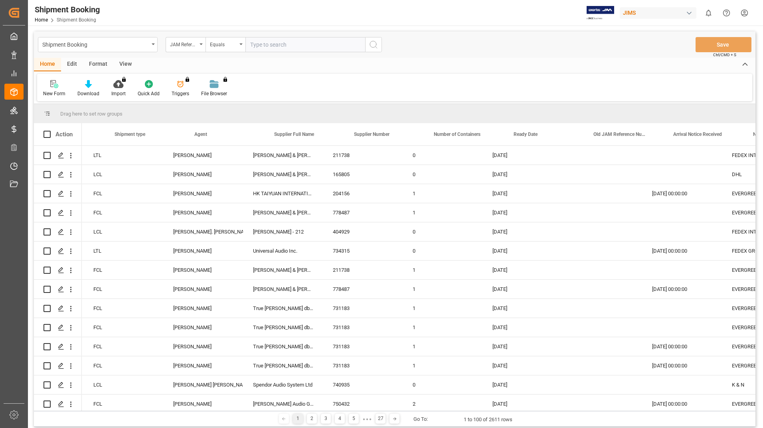
scroll to position [0, 422]
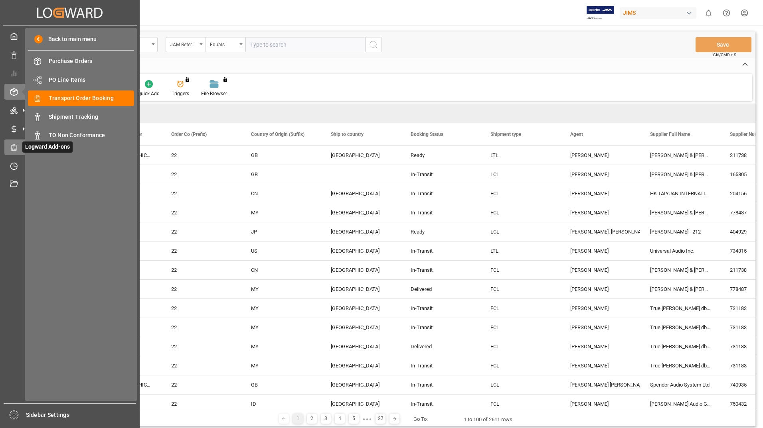
click at [15, 148] on icon at bounding box center [15, 148] width 2 height 0
click at [45, 148] on span "Logward Add-ons" at bounding box center [47, 147] width 50 height 11
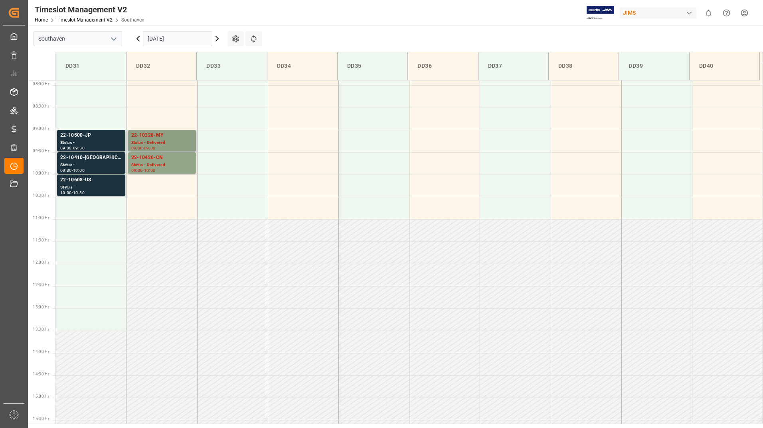
click at [164, 141] on div "Status - Delivered" at bounding box center [161, 143] width 61 height 7
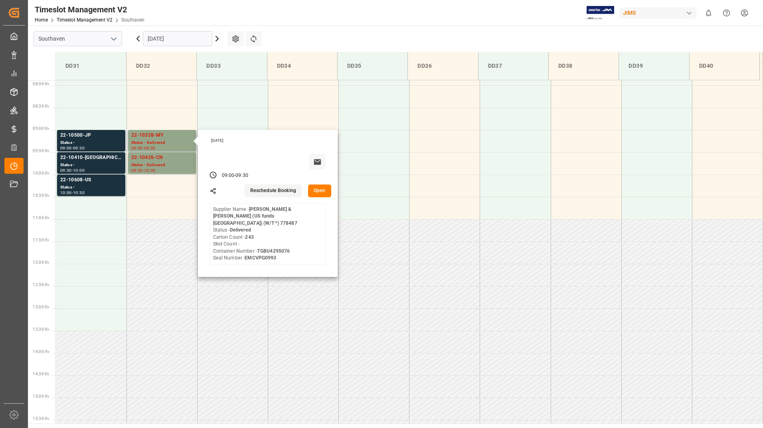
click at [319, 192] on button "Open" at bounding box center [319, 191] width 23 height 13
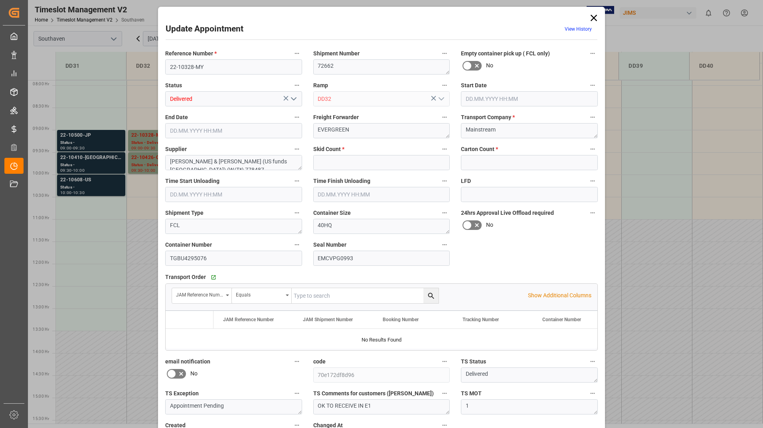
type input "0"
type input "243"
type input "[DATE] 09:00"
type input "[DATE] 09:30"
type input "[DATE] 19:47"
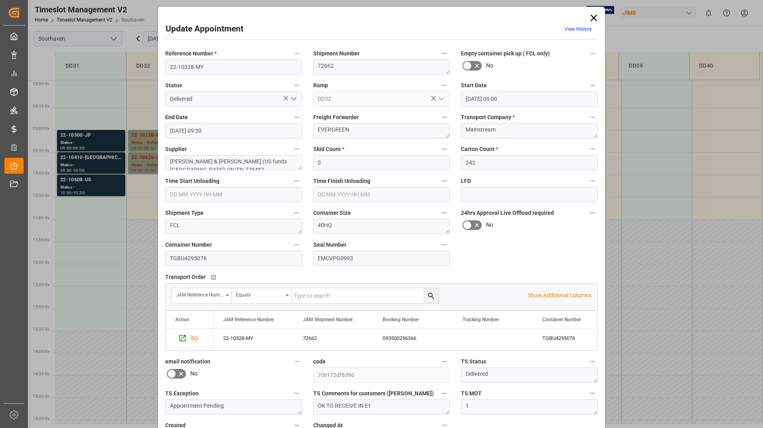
click at [595, 20] on icon at bounding box center [593, 17] width 11 height 11
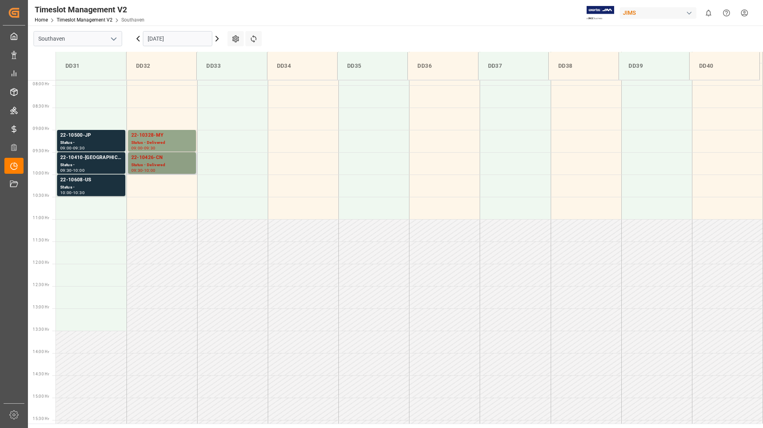
click at [176, 160] on div "22-10426-CN" at bounding box center [161, 158] width 61 height 8
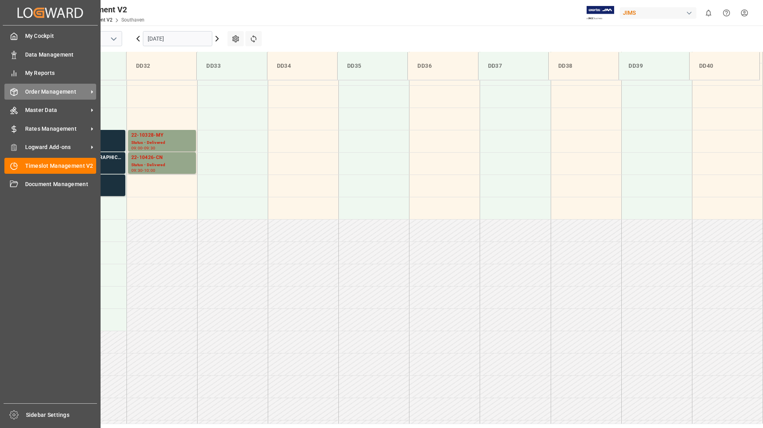
click at [53, 93] on span "Order Management" at bounding box center [56, 92] width 63 height 8
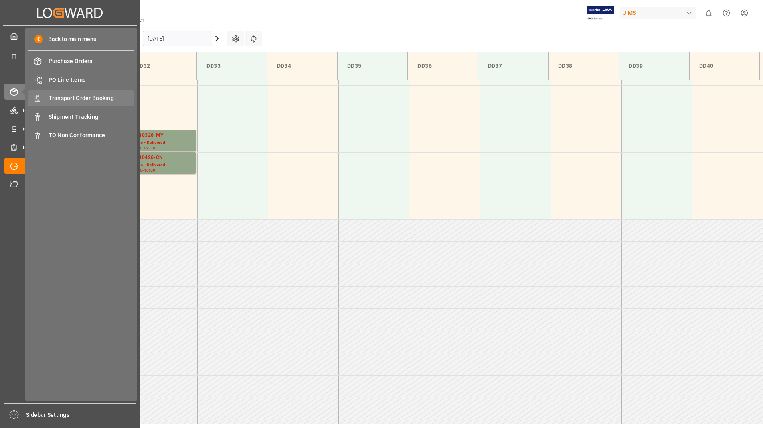
click at [93, 97] on span "Transport Order Booking" at bounding box center [92, 98] width 86 height 8
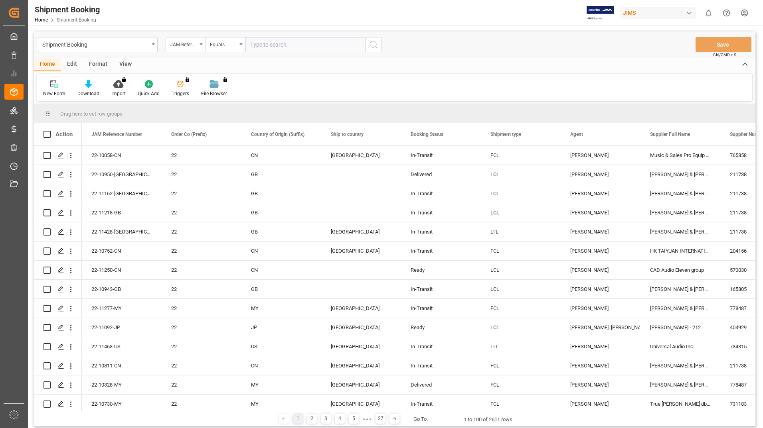
click at [259, 42] on input "text" at bounding box center [305, 44] width 120 height 15
type input "22-10426"
click at [374, 45] on icon "search button" at bounding box center [374, 45] width 10 height 10
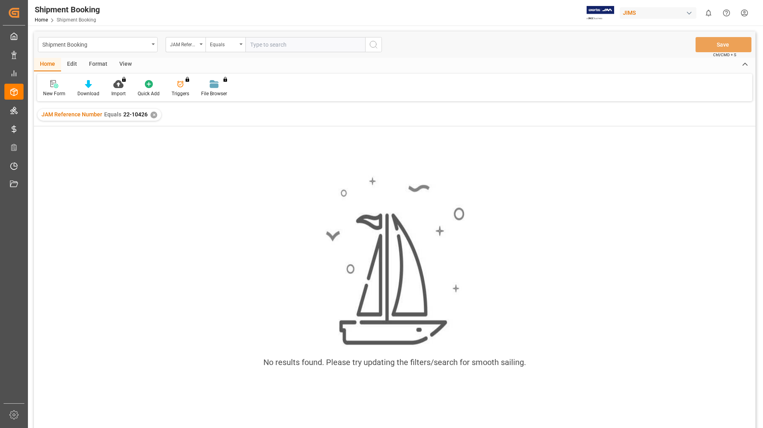
click at [267, 47] on input "text" at bounding box center [305, 44] width 120 height 15
type input "2210426"
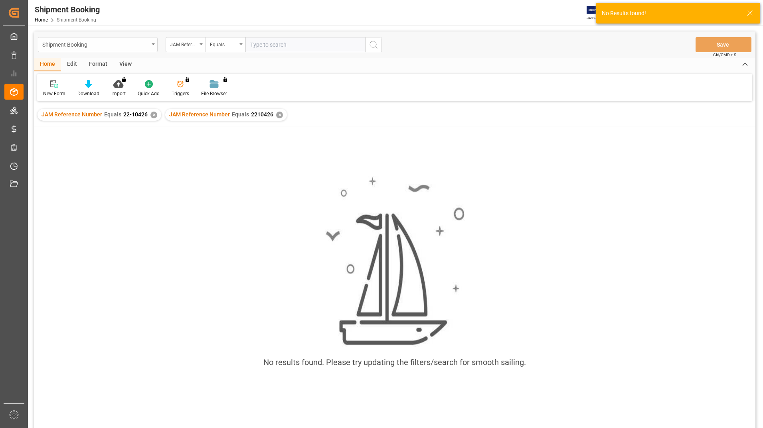
click at [153, 44] on icon "open menu" at bounding box center [153, 44] width 3 height 2
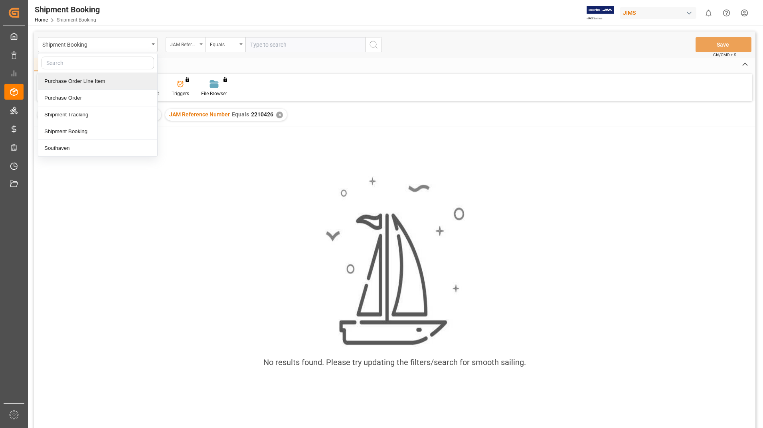
click at [202, 44] on icon "open menu" at bounding box center [200, 44] width 3 height 2
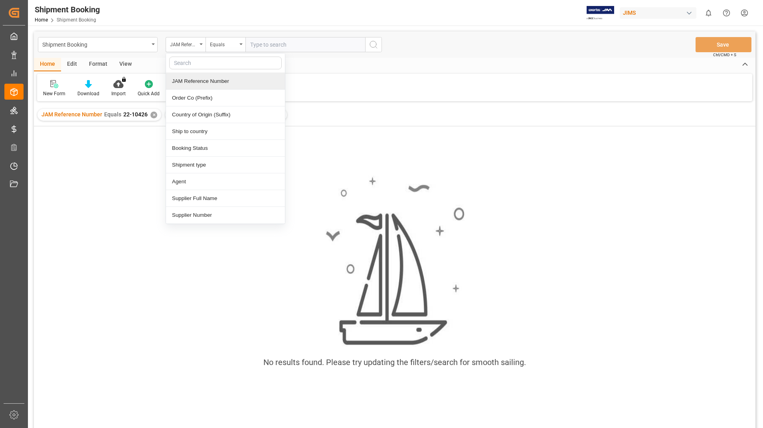
click at [211, 83] on div "JAM Reference Number" at bounding box center [225, 81] width 119 height 17
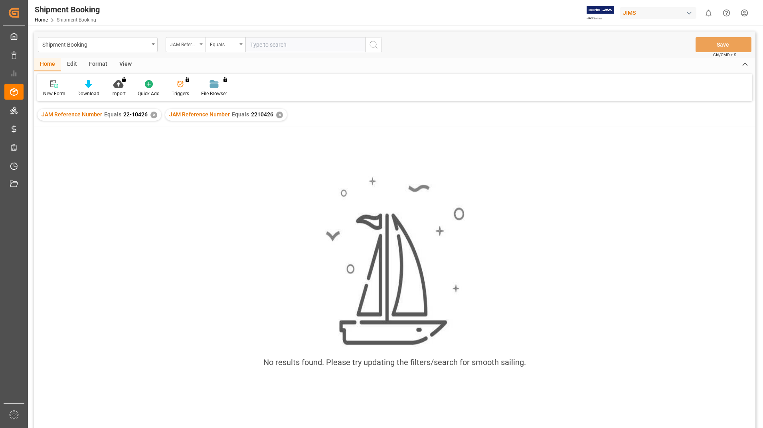
click at [201, 44] on icon "open menu" at bounding box center [200, 44] width 3 height 2
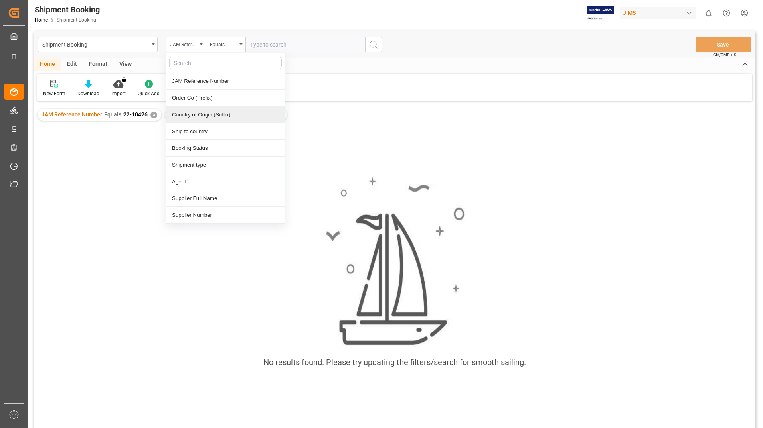
click at [116, 211] on div "No results found. Please try updating the filters/search for smooth sailing." at bounding box center [394, 277] width 721 height 214
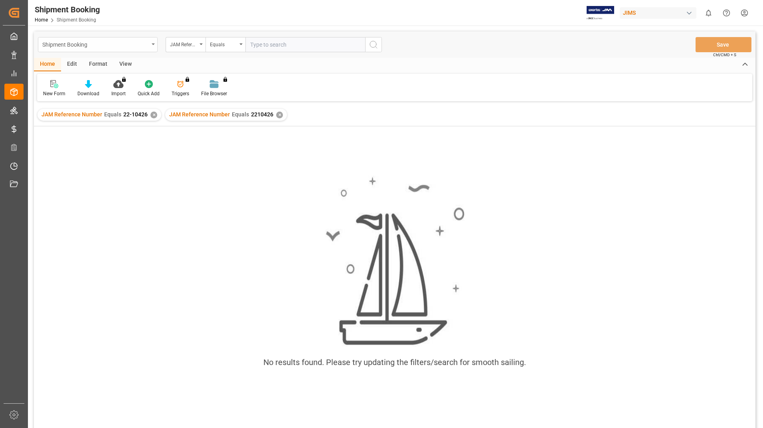
click at [154, 43] on div "Shipment Booking" at bounding box center [98, 44] width 120 height 15
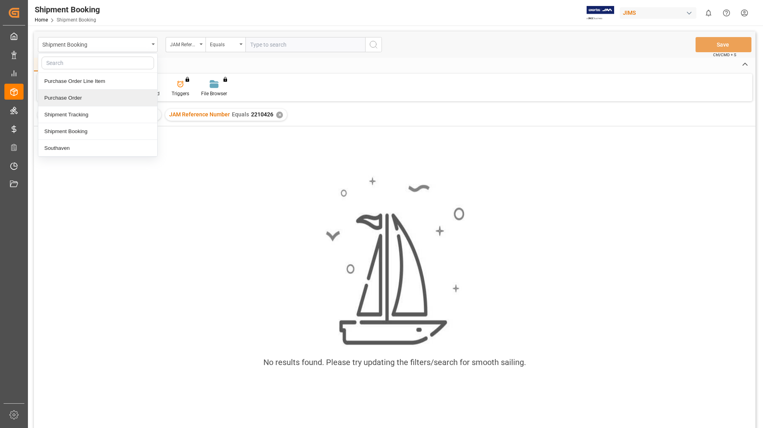
click at [73, 98] on div "Purchase Order" at bounding box center [97, 98] width 119 height 17
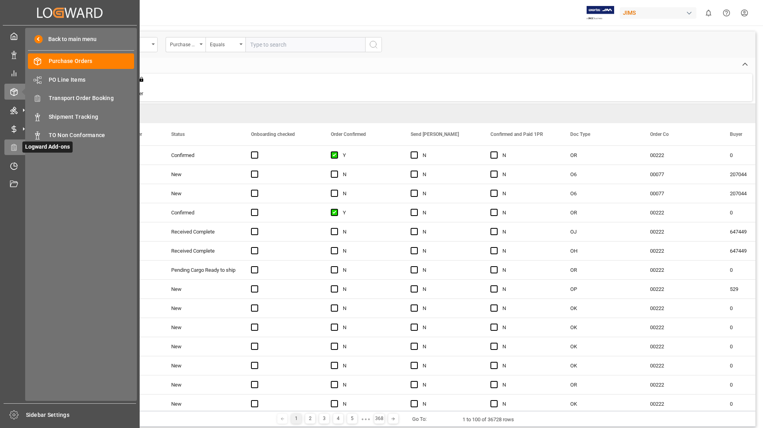
click at [12, 146] on icon at bounding box center [14, 148] width 8 height 8
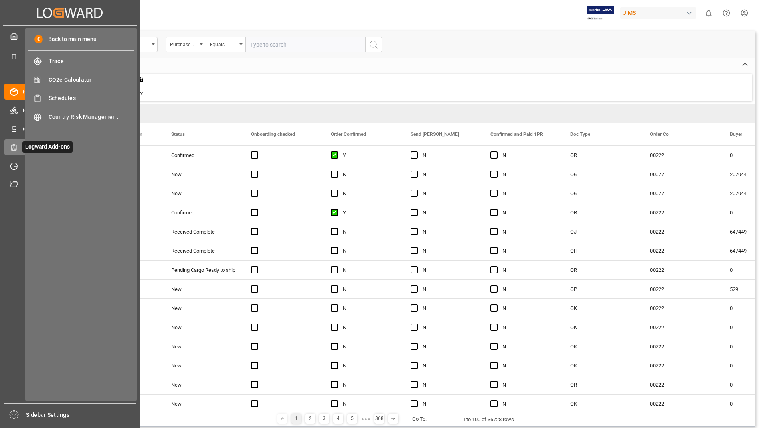
click at [37, 149] on span "Logward Add-ons" at bounding box center [47, 147] width 50 height 11
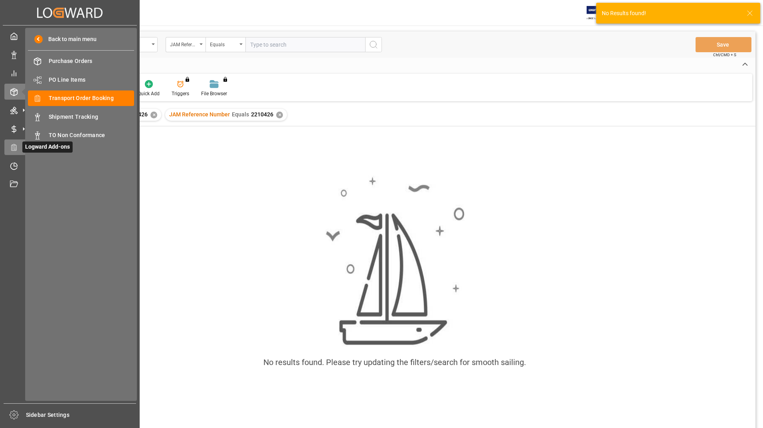
click at [18, 147] on div "Logward Add-ons Logward Add-ons" at bounding box center [69, 148] width 131 height 16
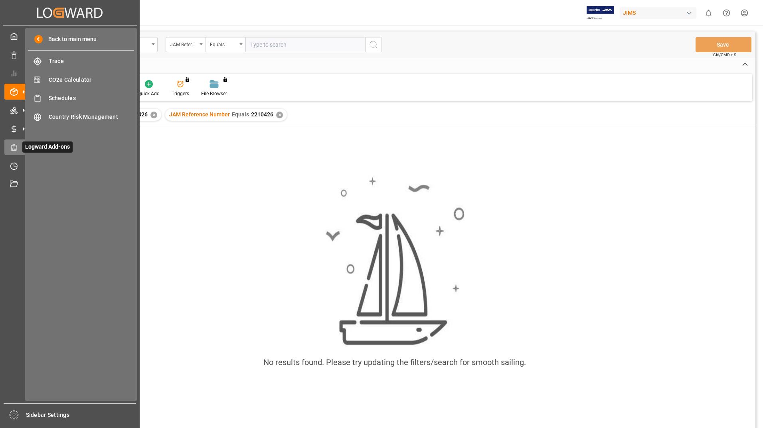
click at [8, 146] on div at bounding box center [11, 147] width 14 height 8
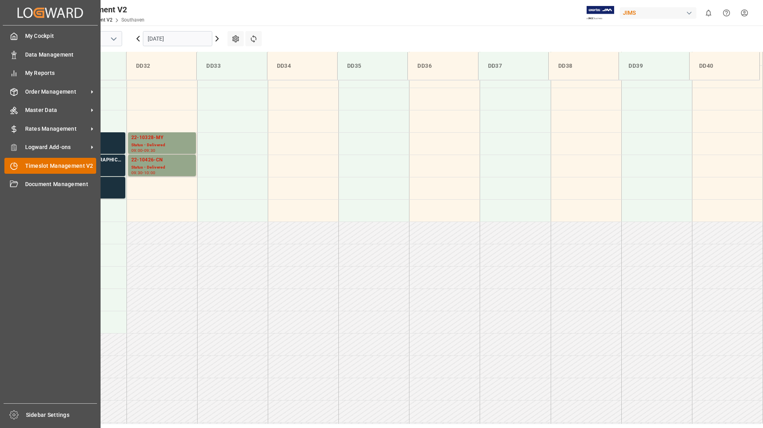
scroll to position [352, 0]
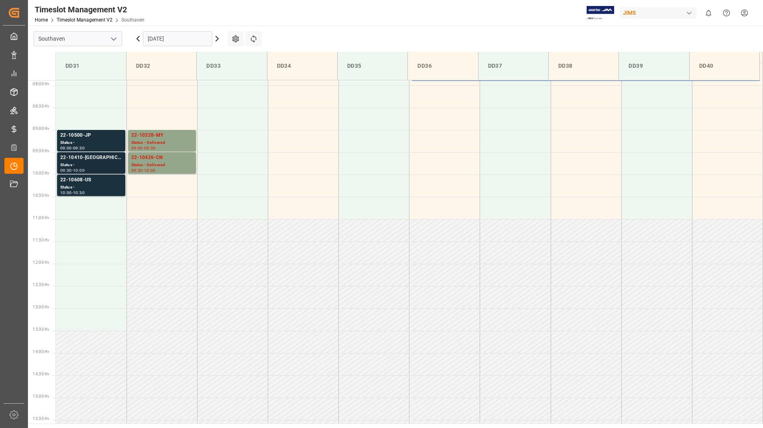
click at [96, 165] on div "Status -" at bounding box center [91, 165] width 62 height 7
click at [165, 161] on div "22-10426-CN" at bounding box center [161, 158] width 61 height 8
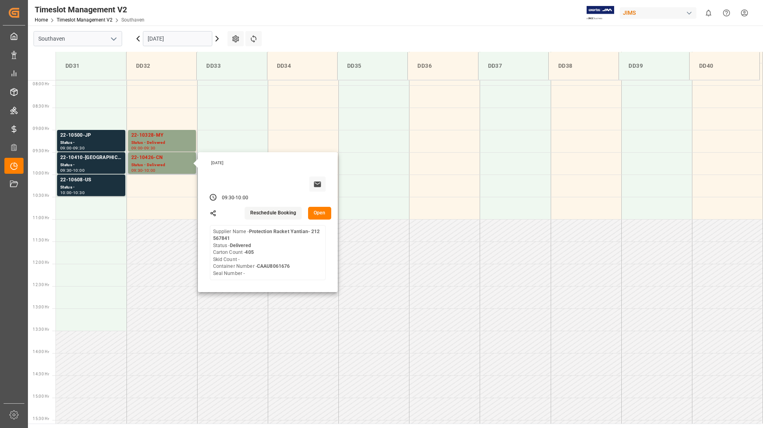
click at [322, 211] on button "Open" at bounding box center [319, 213] width 23 height 13
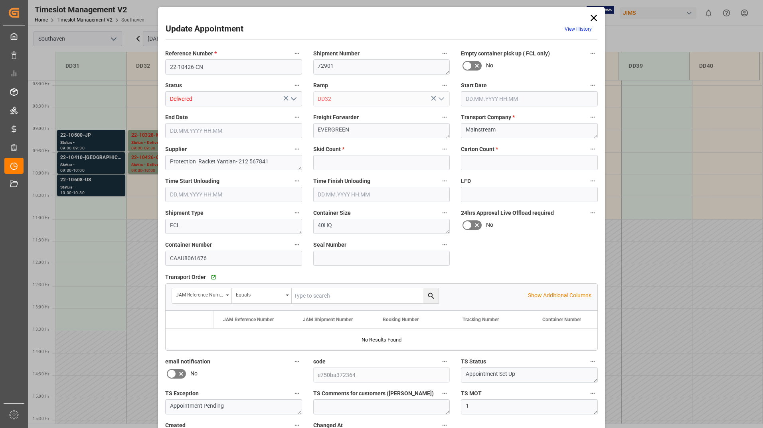
type input "0"
type input "405"
type input "[DATE] 09:30"
type input "[DATE] 10:00"
type input "[DATE] 19:44"
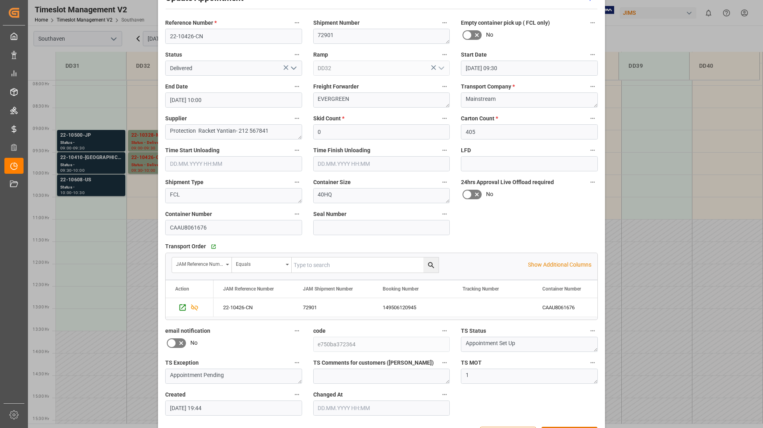
scroll to position [0, 0]
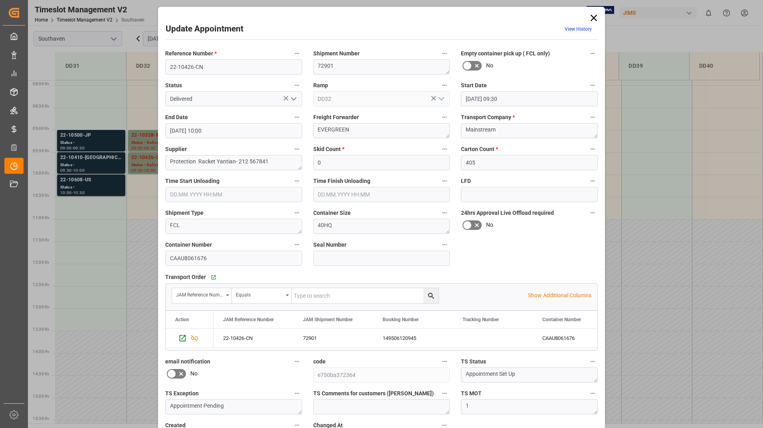
click at [592, 17] on icon at bounding box center [593, 17] width 11 height 11
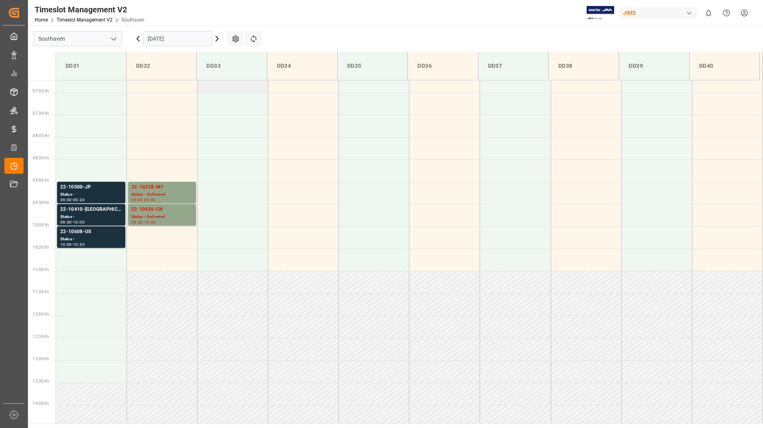
scroll to position [359, 0]
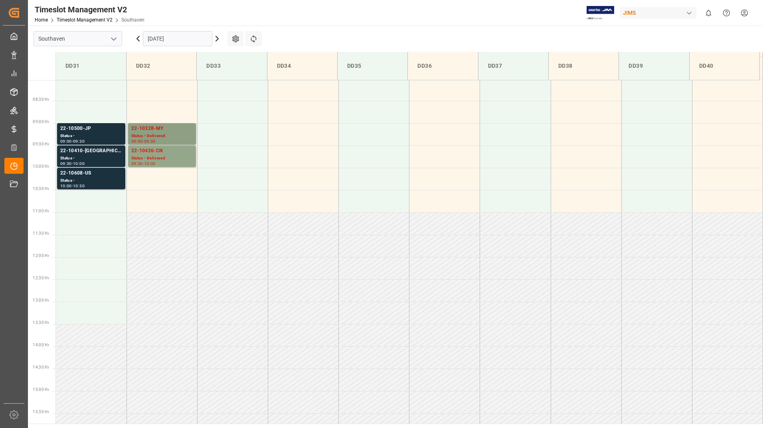
click at [177, 134] on div "Status - Delivered" at bounding box center [161, 136] width 61 height 7
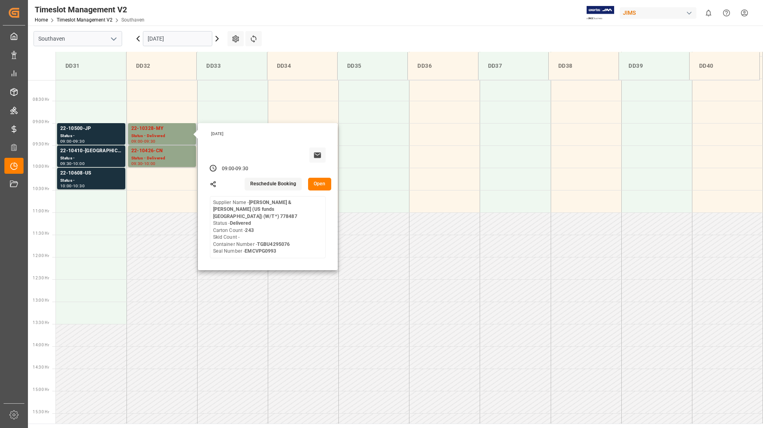
click at [320, 185] on button "Open" at bounding box center [319, 184] width 23 height 13
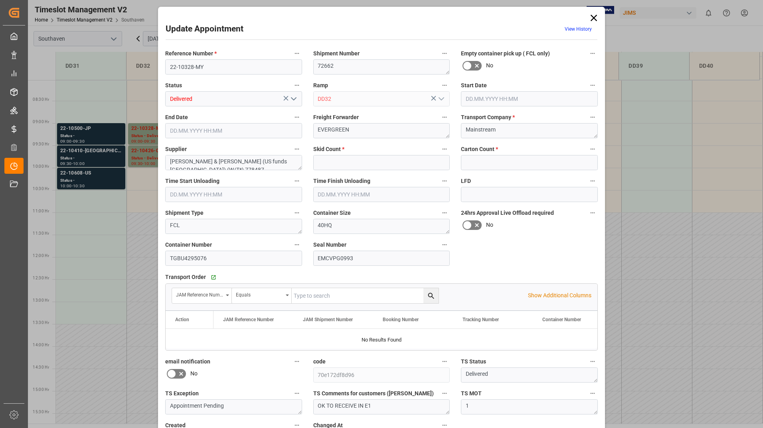
type input "0"
type input "243"
type input "[DATE] 09:00"
type input "[DATE] 09:30"
type input "[DATE] 19:47"
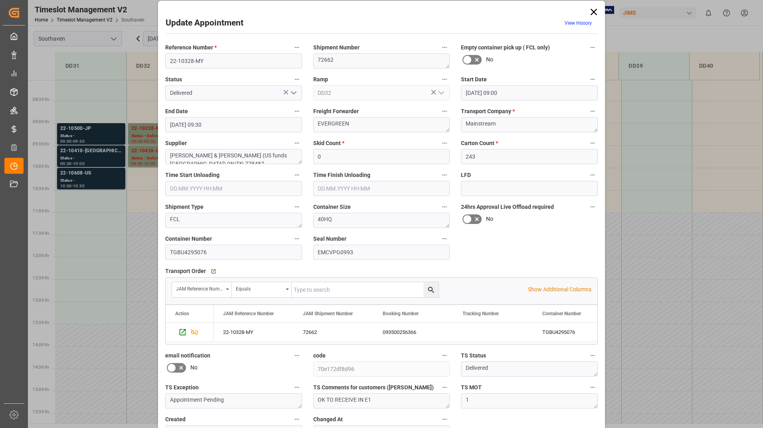
scroll to position [0, 0]
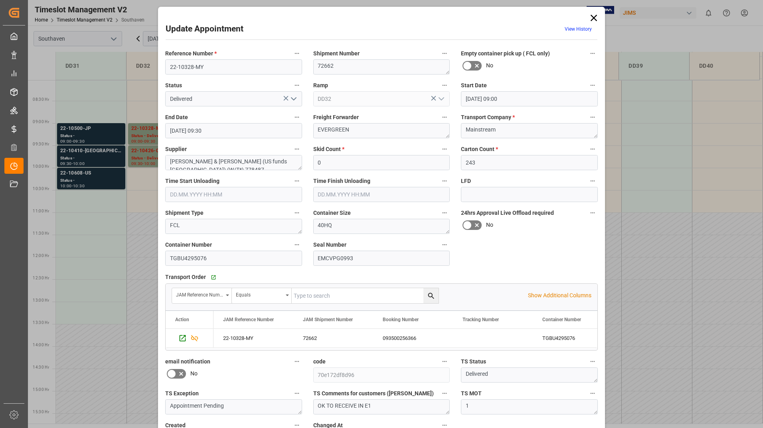
click at [595, 18] on icon at bounding box center [593, 17] width 11 height 11
